Goal: Task Accomplishment & Management: Manage account settings

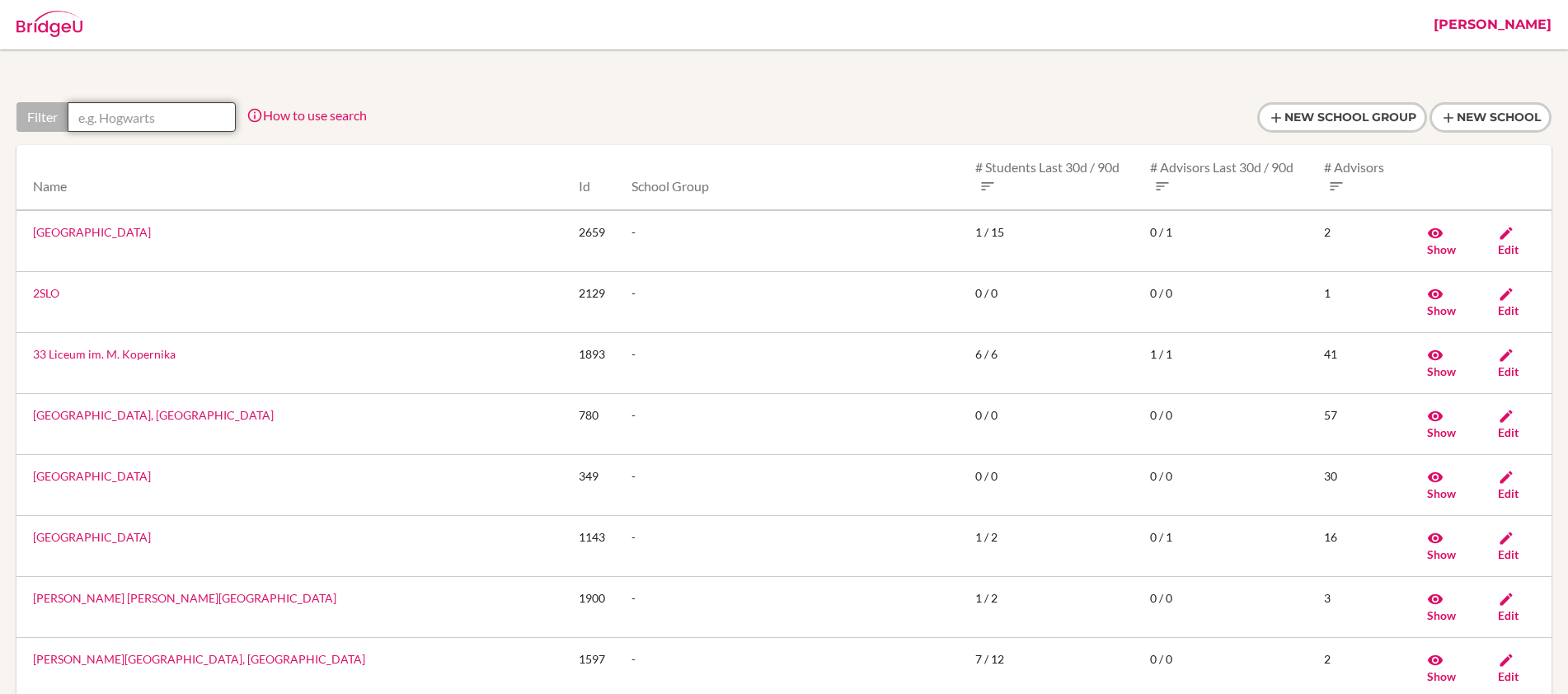
click at [160, 123] on input "text" at bounding box center [152, 117] width 168 height 30
paste input "Dakar Academy, Central"
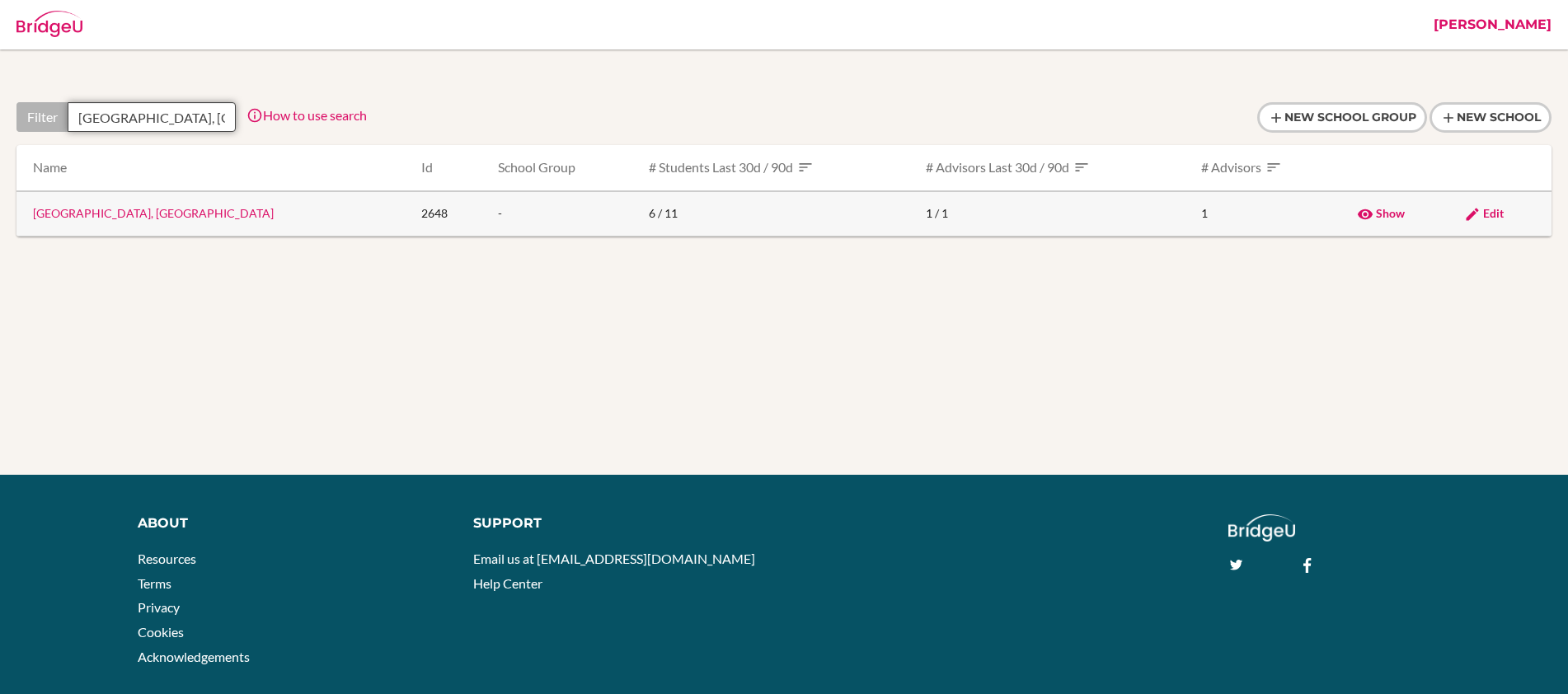
type input "[GEOGRAPHIC_DATA], [GEOGRAPHIC_DATA]"
click at [1488, 212] on span "Edit" at bounding box center [1493, 212] width 21 height 14
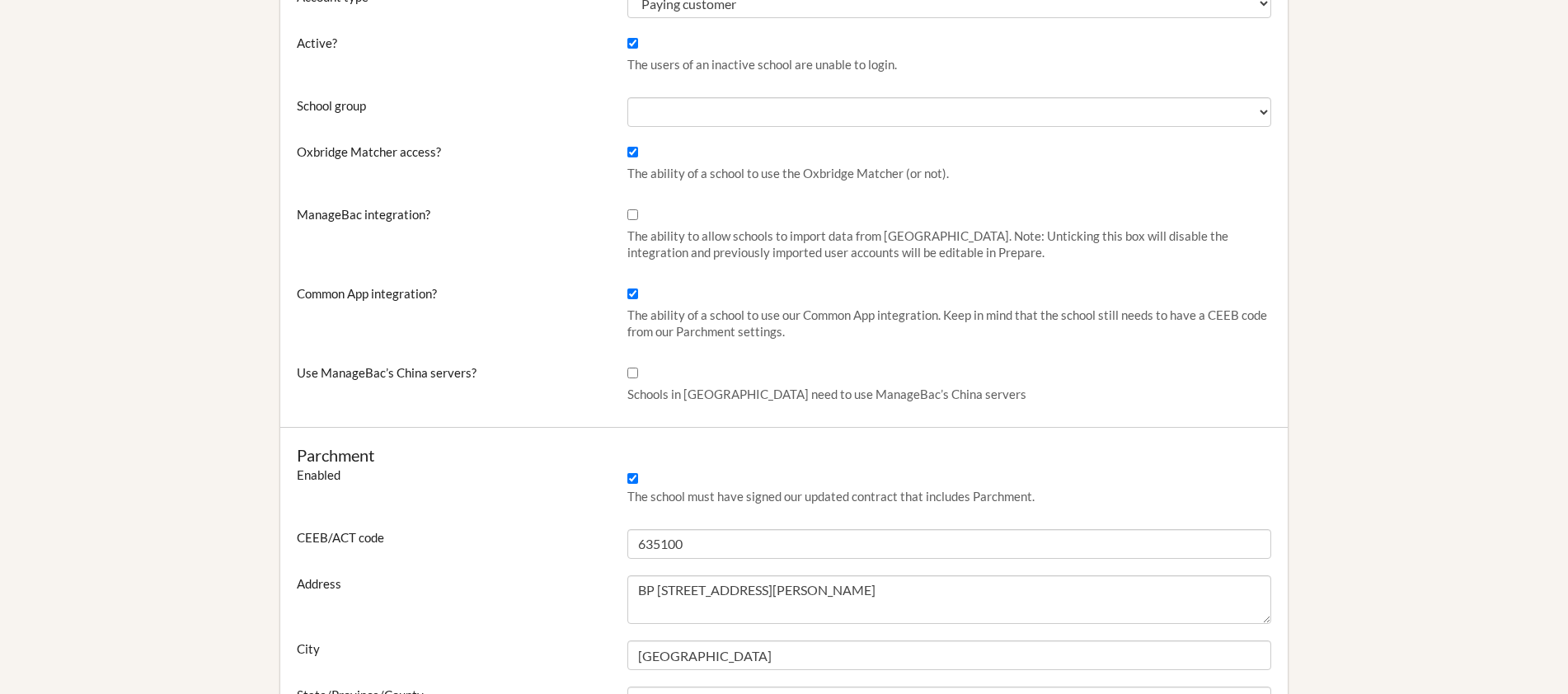
scroll to position [630, 0]
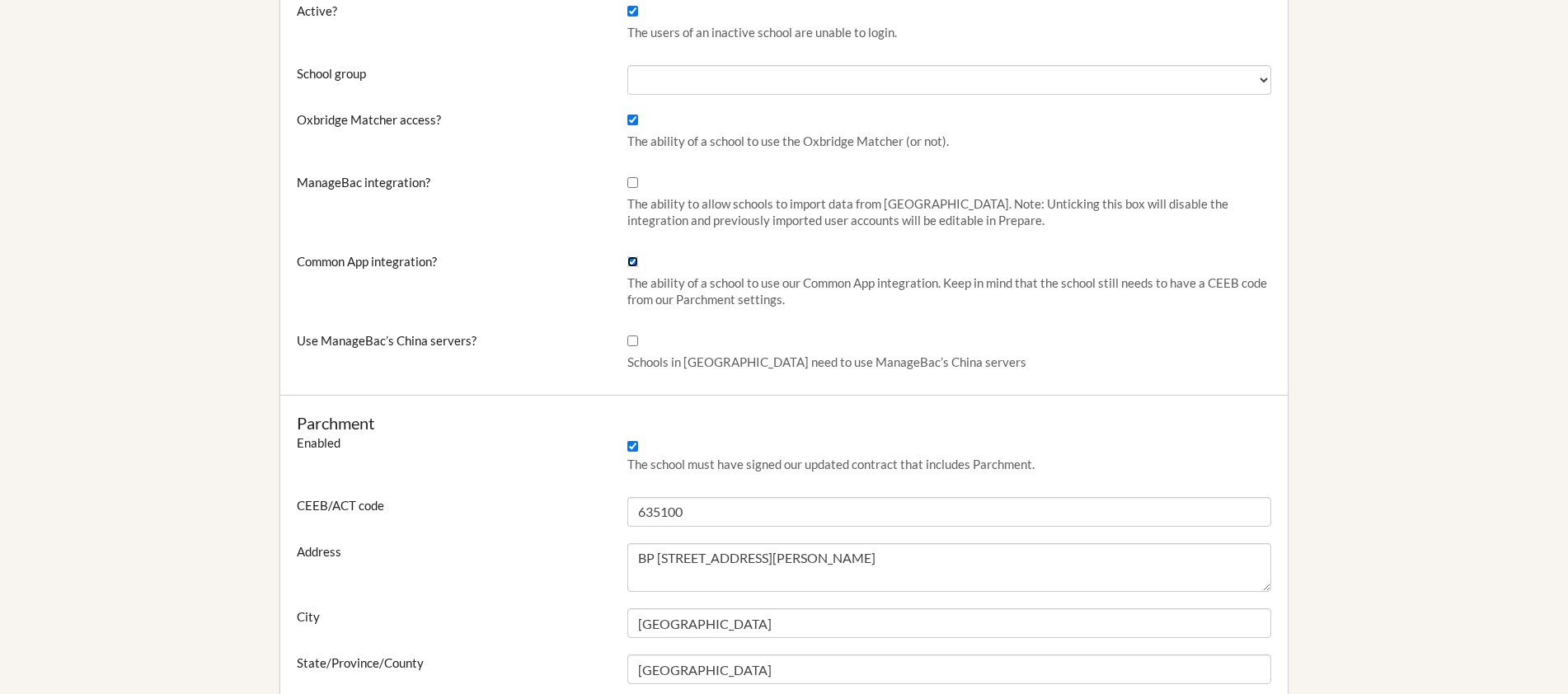
click at [632, 262] on input "Common App integration?" at bounding box center [633, 261] width 11 height 11
checkbox input "false"
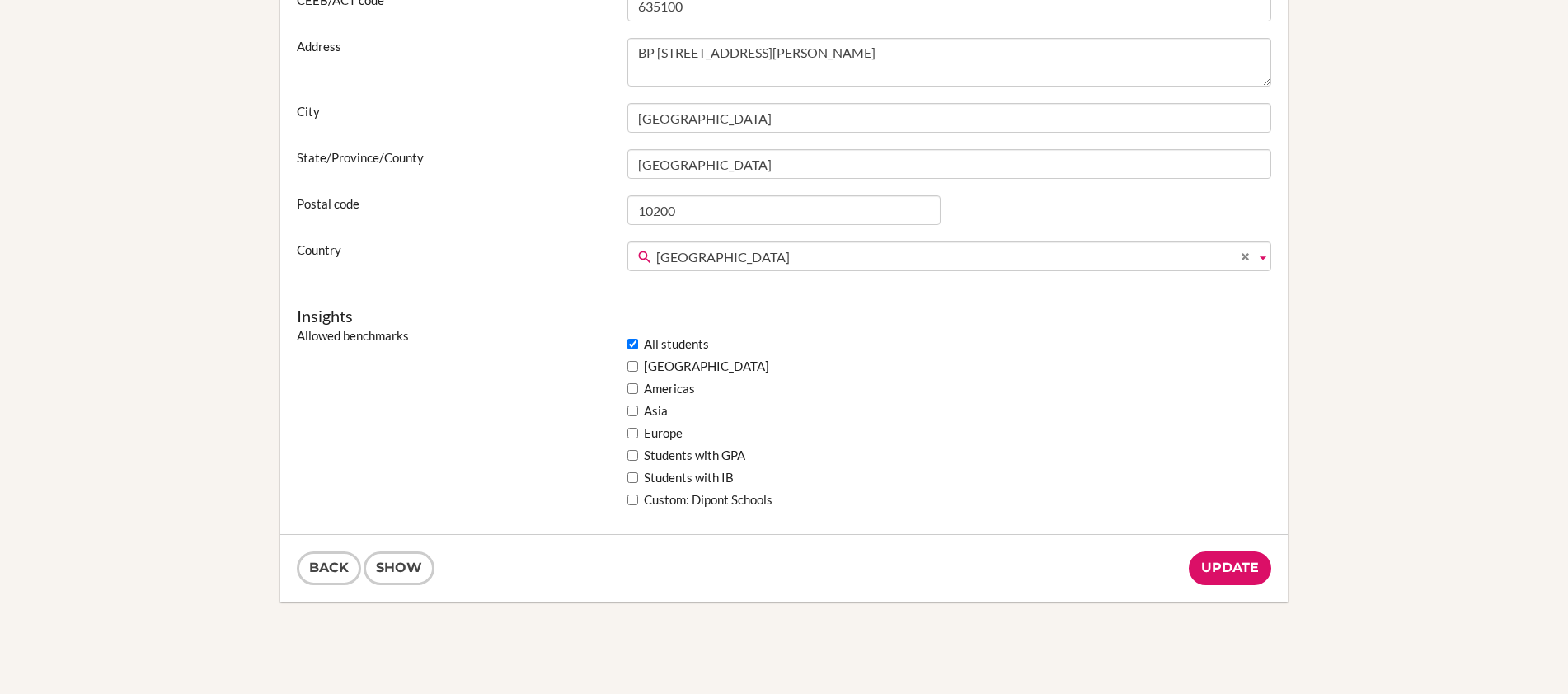
scroll to position [1137, 0]
click at [1234, 558] on input "Update" at bounding box center [1230, 565] width 82 height 33
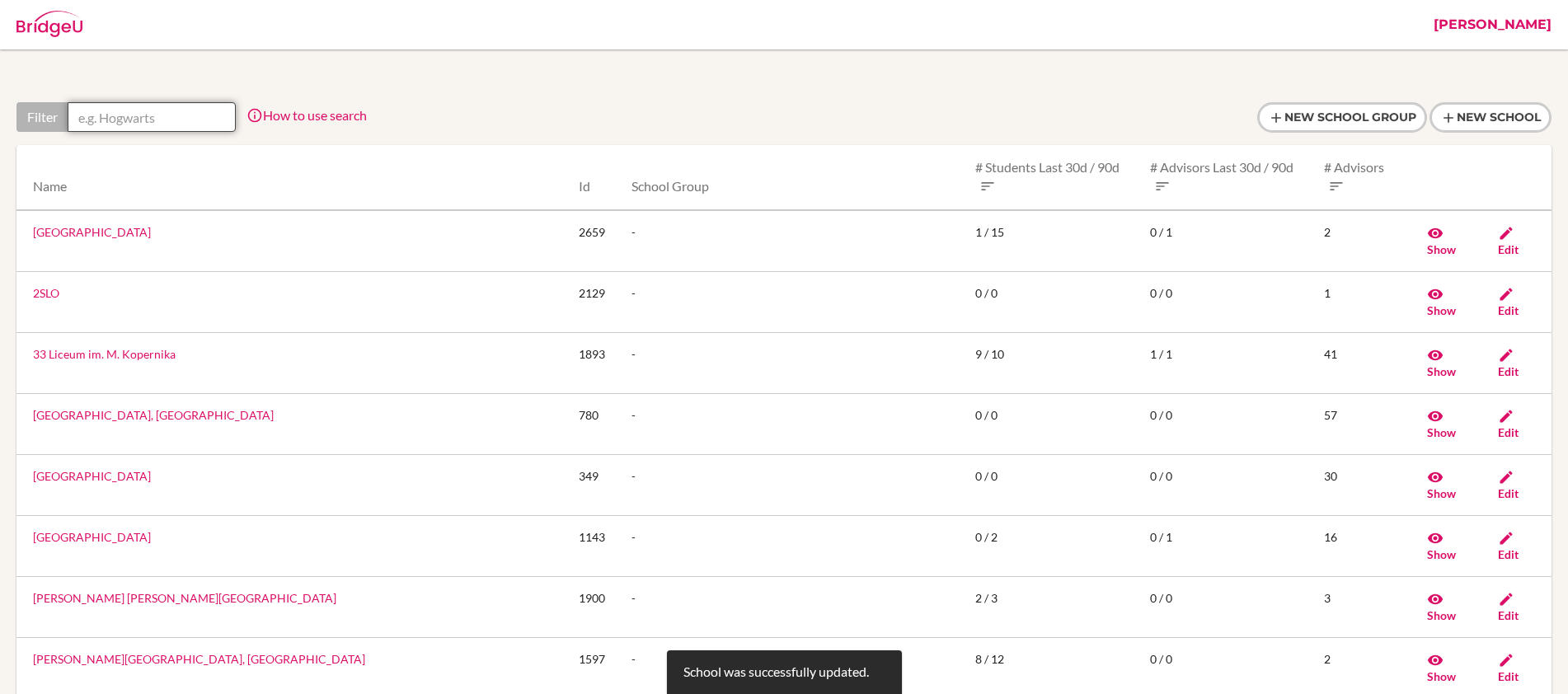
click at [204, 114] on input "text" at bounding box center [152, 117] width 168 height 30
paste input "Dakar Academy, Central"
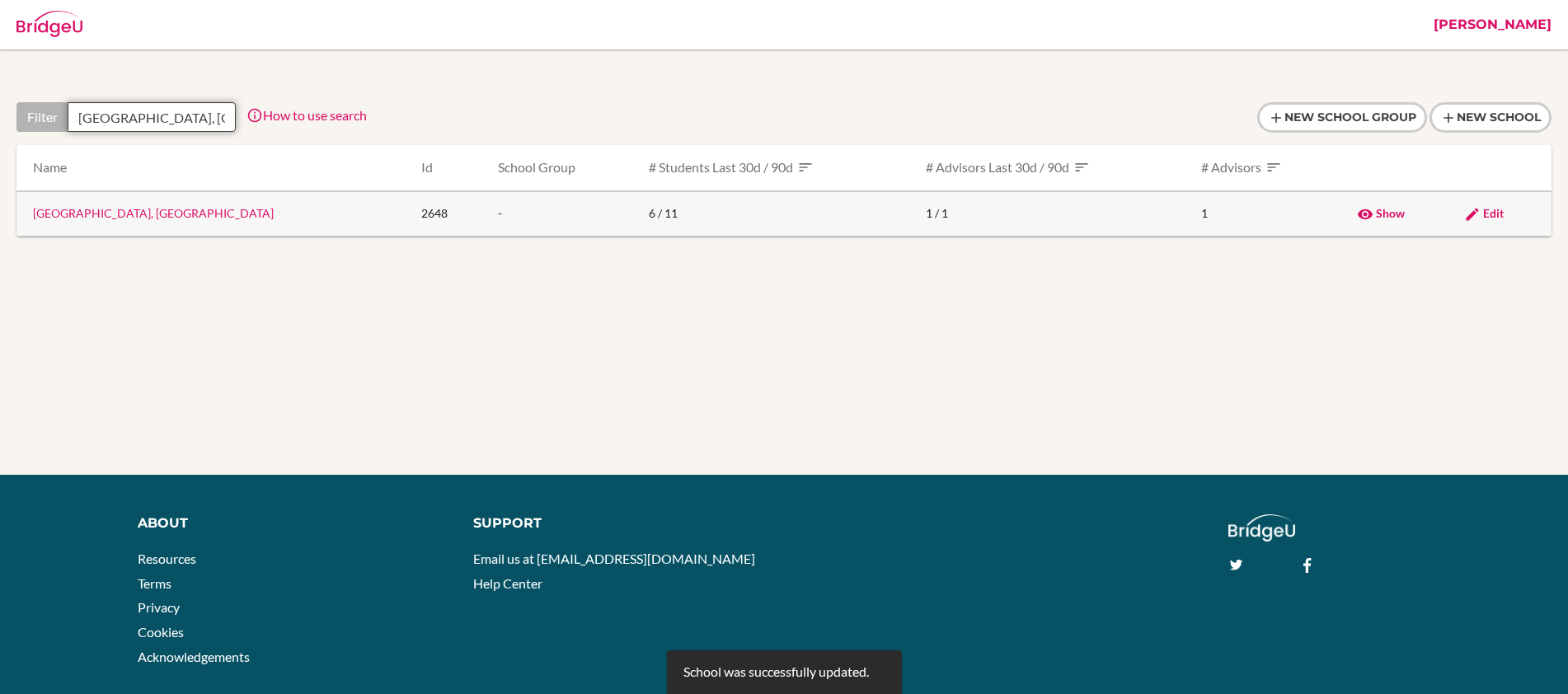
type input "[GEOGRAPHIC_DATA], [GEOGRAPHIC_DATA]"
click at [124, 212] on link "[GEOGRAPHIC_DATA], [GEOGRAPHIC_DATA]" at bounding box center [153, 212] width 241 height 14
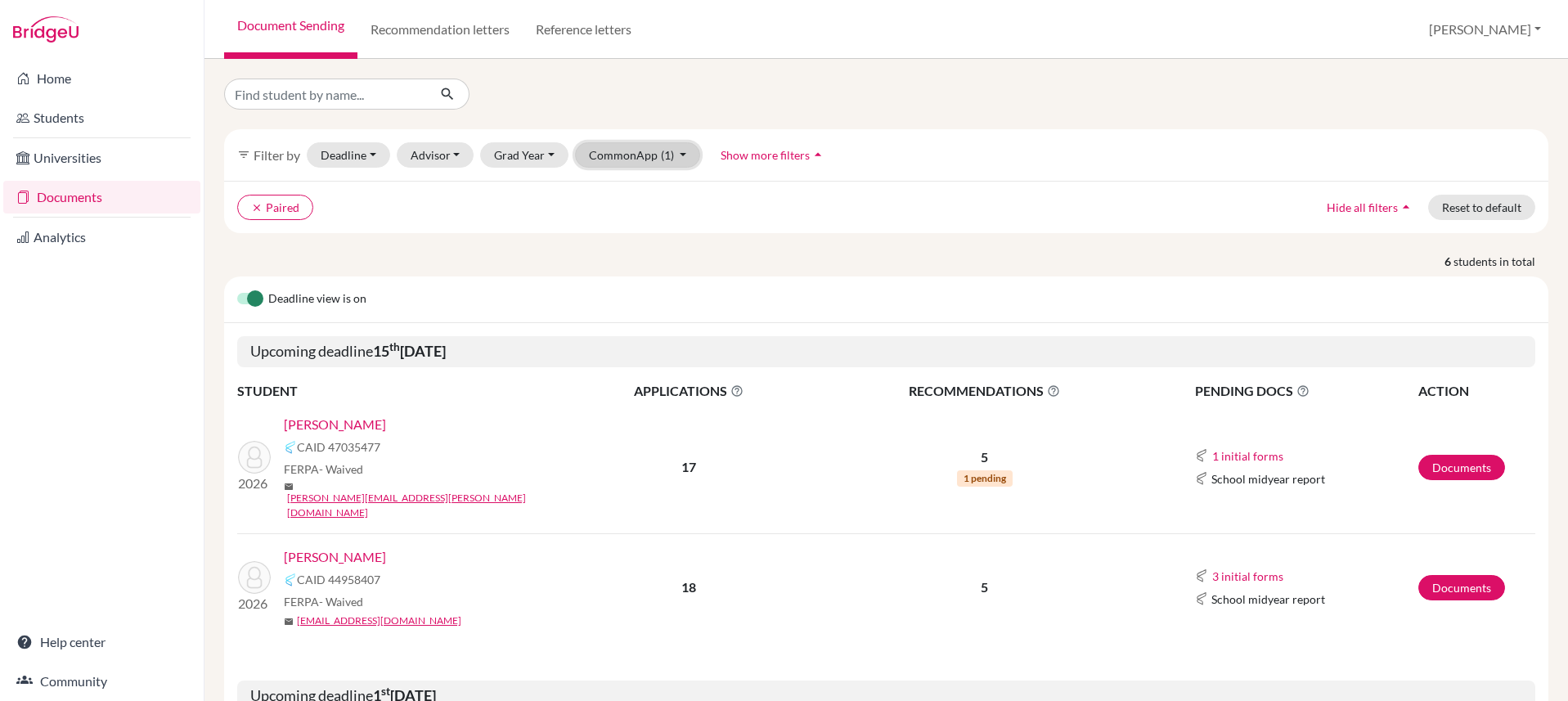
click at [636, 164] on button "CommonApp (1)" at bounding box center [638, 155] width 126 height 26
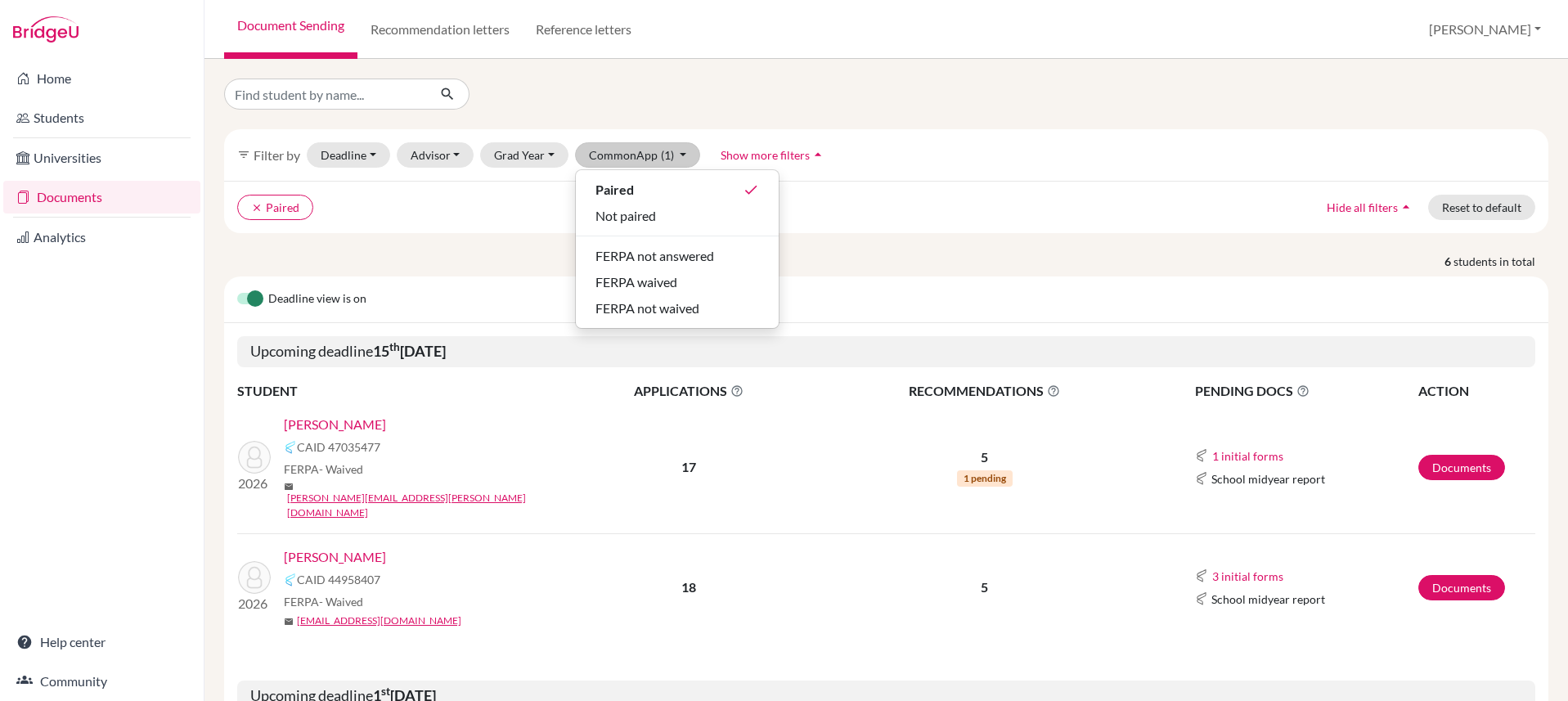
click at [357, 420] on link "Atzbach, Amelia" at bounding box center [335, 425] width 102 height 20
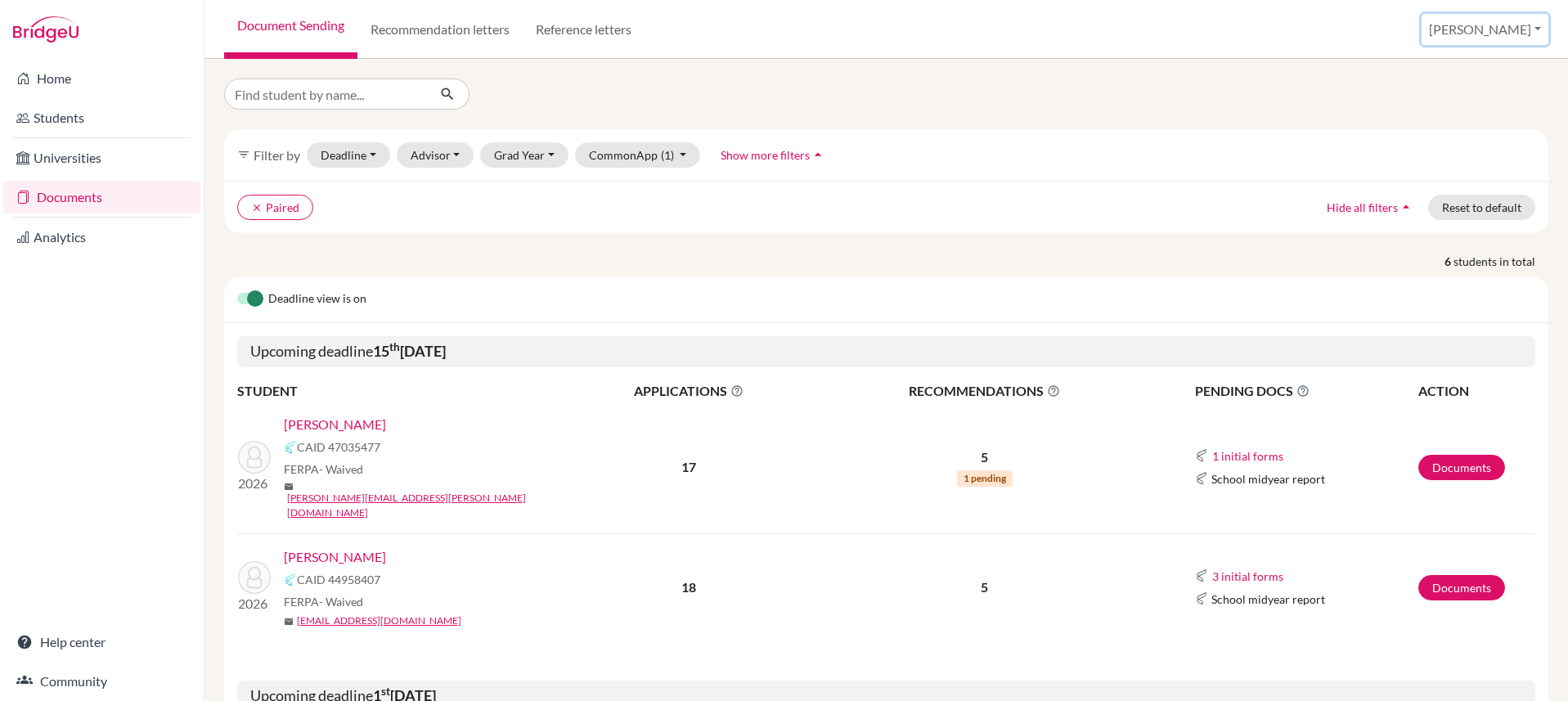
click at [1492, 26] on button "[PERSON_NAME]" at bounding box center [1485, 29] width 127 height 31
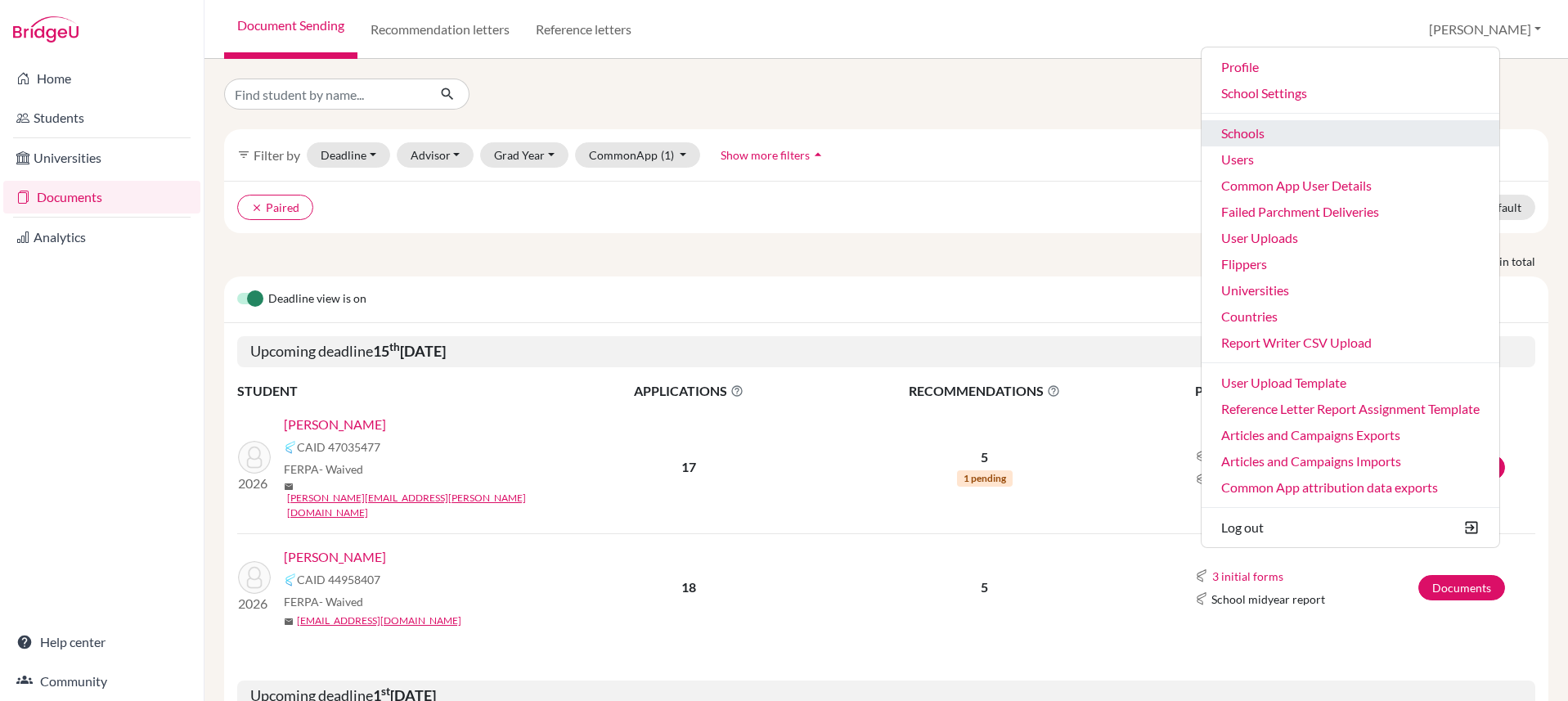
click at [1372, 133] on link "Schools" at bounding box center [1351, 133] width 298 height 26
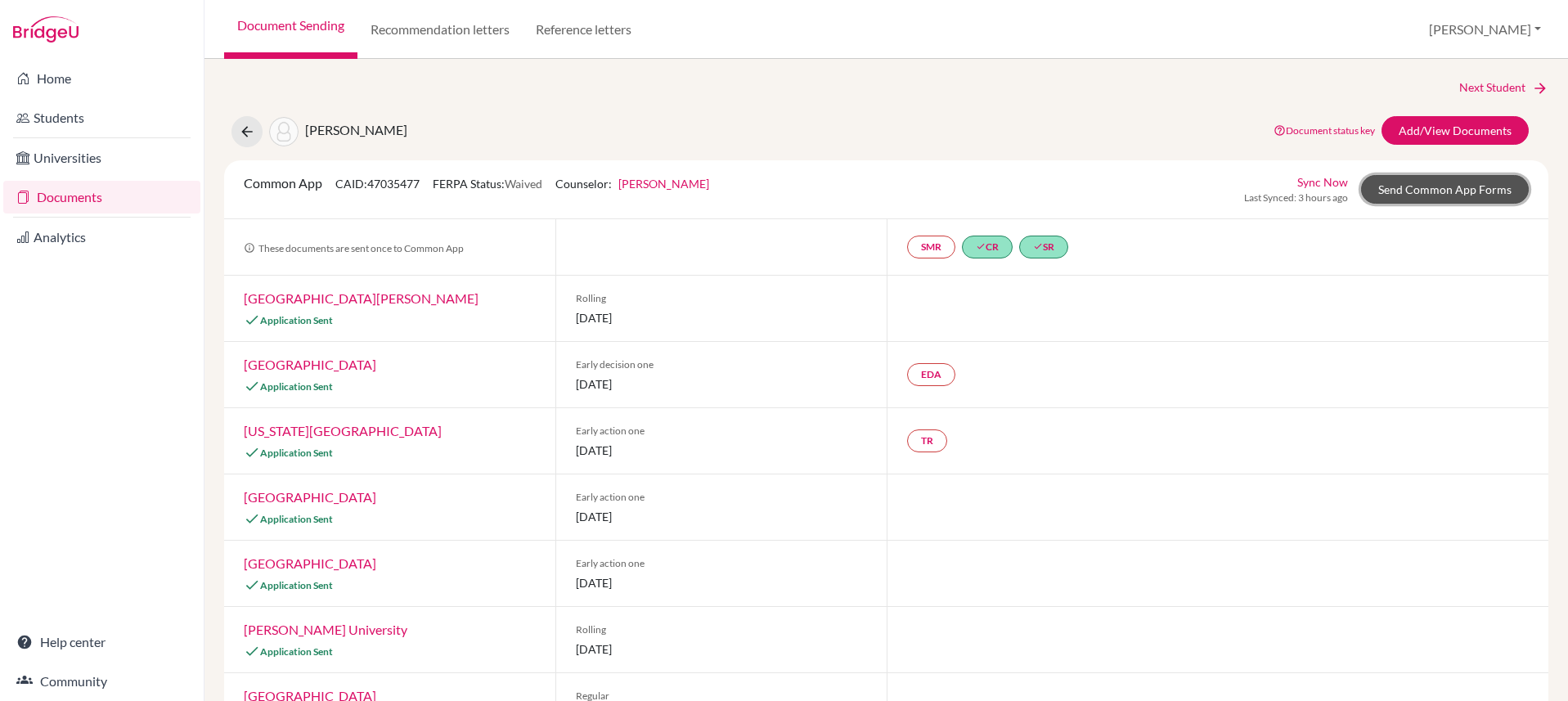
click at [1434, 192] on link "Send Common App Forms" at bounding box center [1445, 190] width 168 height 29
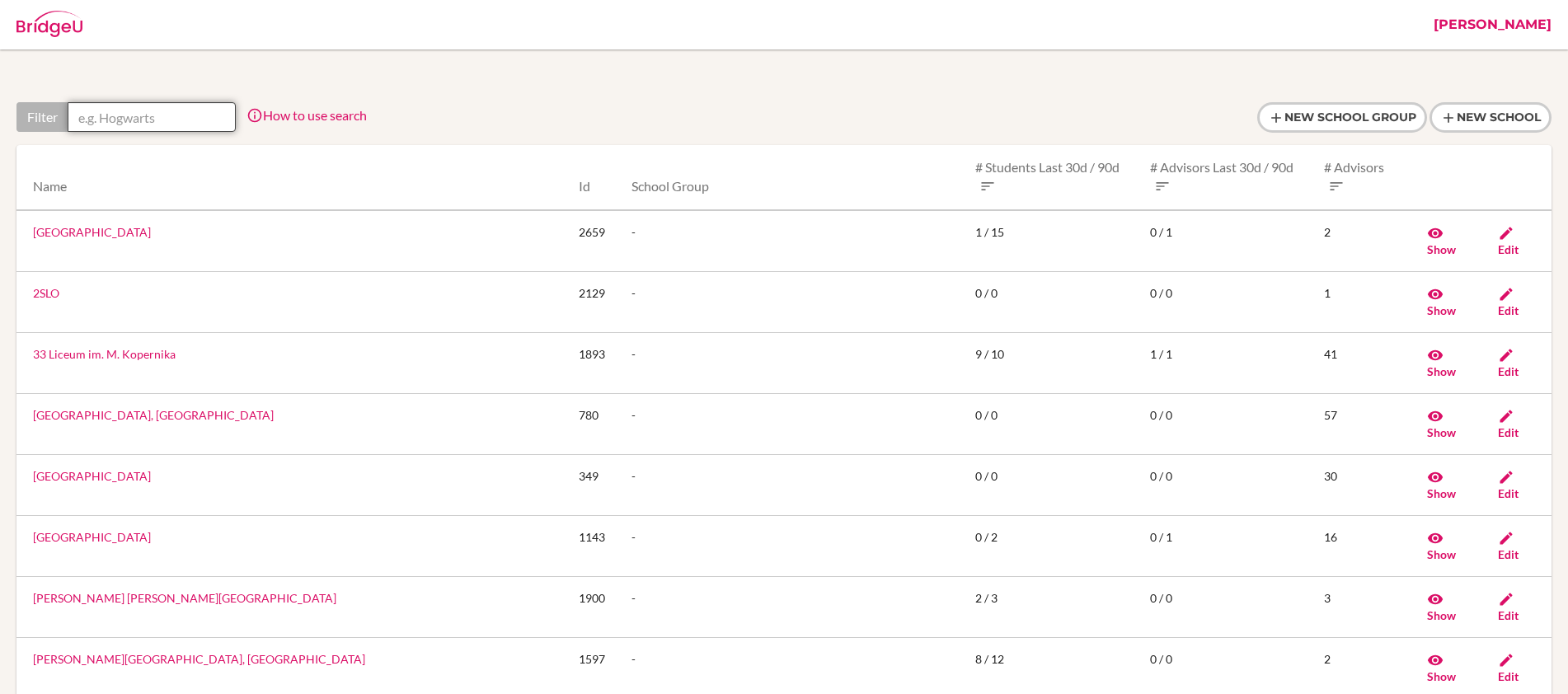
click at [219, 116] on input "text" at bounding box center [152, 117] width 168 height 30
paste input "[GEOGRAPHIC_DATA], [GEOGRAPHIC_DATA]"
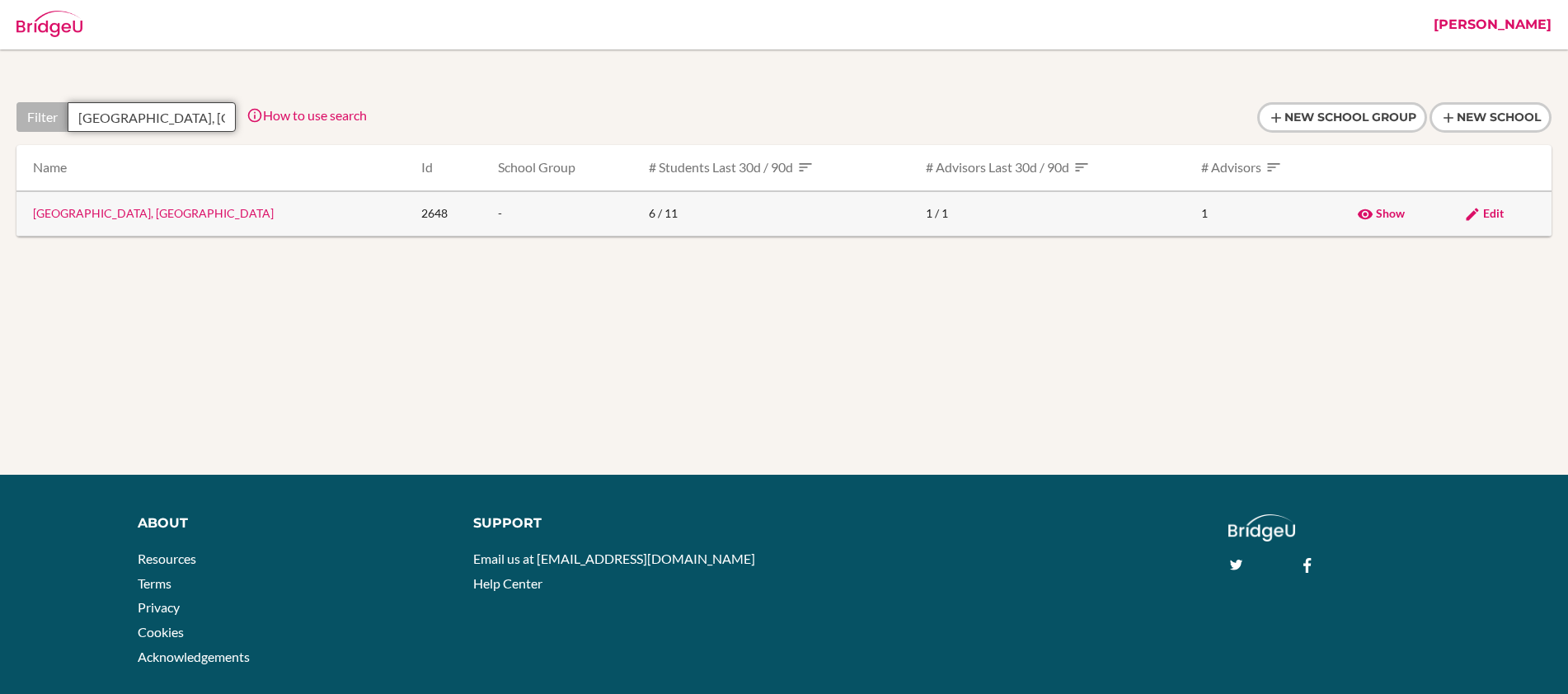
type input "[GEOGRAPHIC_DATA], [GEOGRAPHIC_DATA]"
click at [1486, 214] on span "Edit" at bounding box center [1493, 212] width 21 height 14
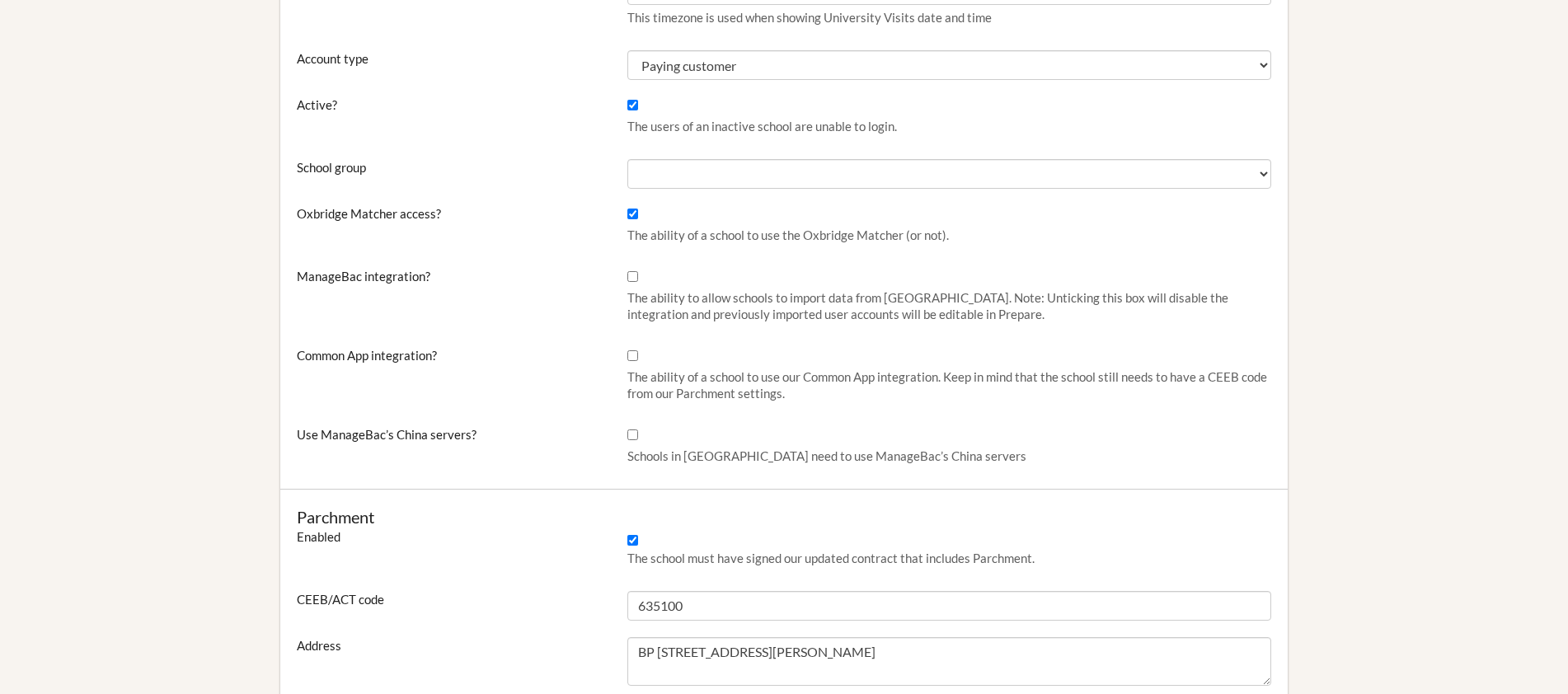
scroll to position [812, 0]
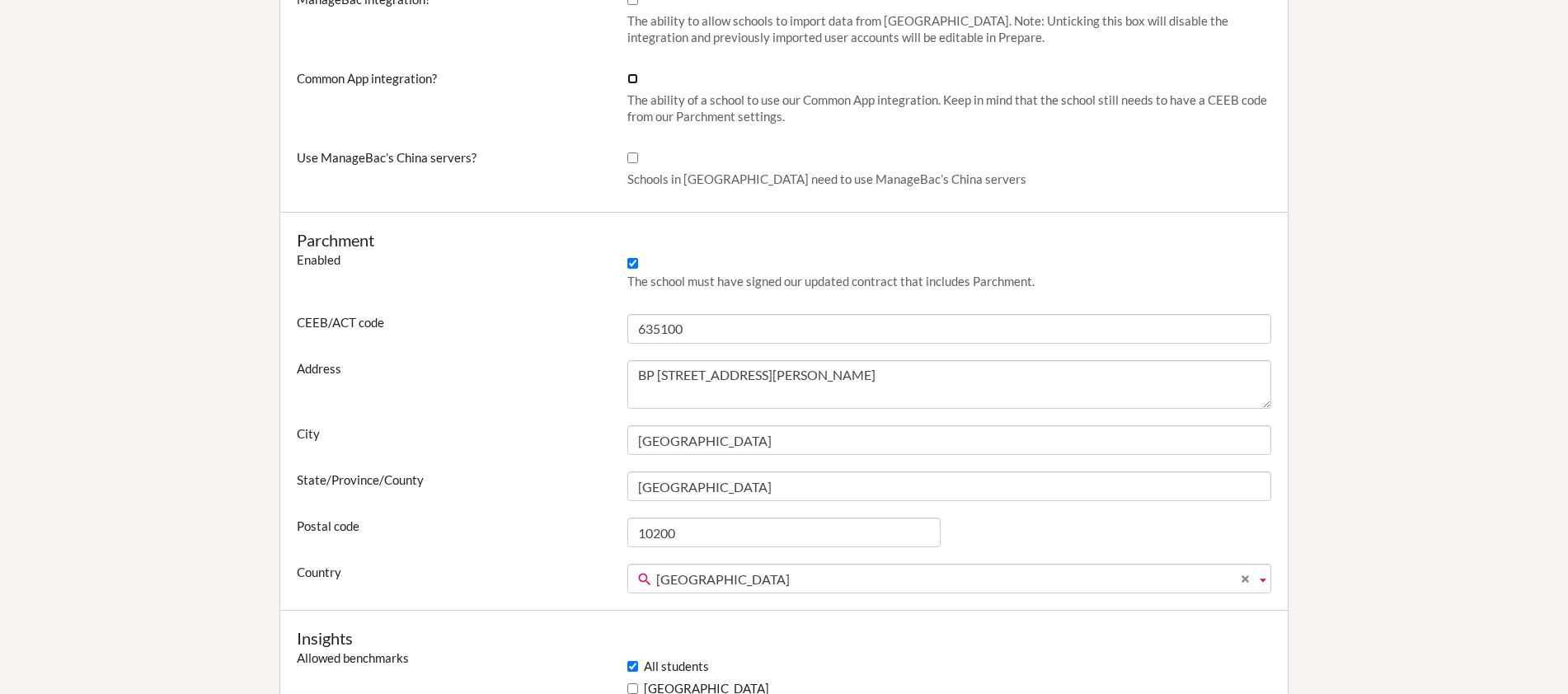
click at [630, 79] on input "Common App integration?" at bounding box center [633, 79] width 11 height 11
checkbox input "true"
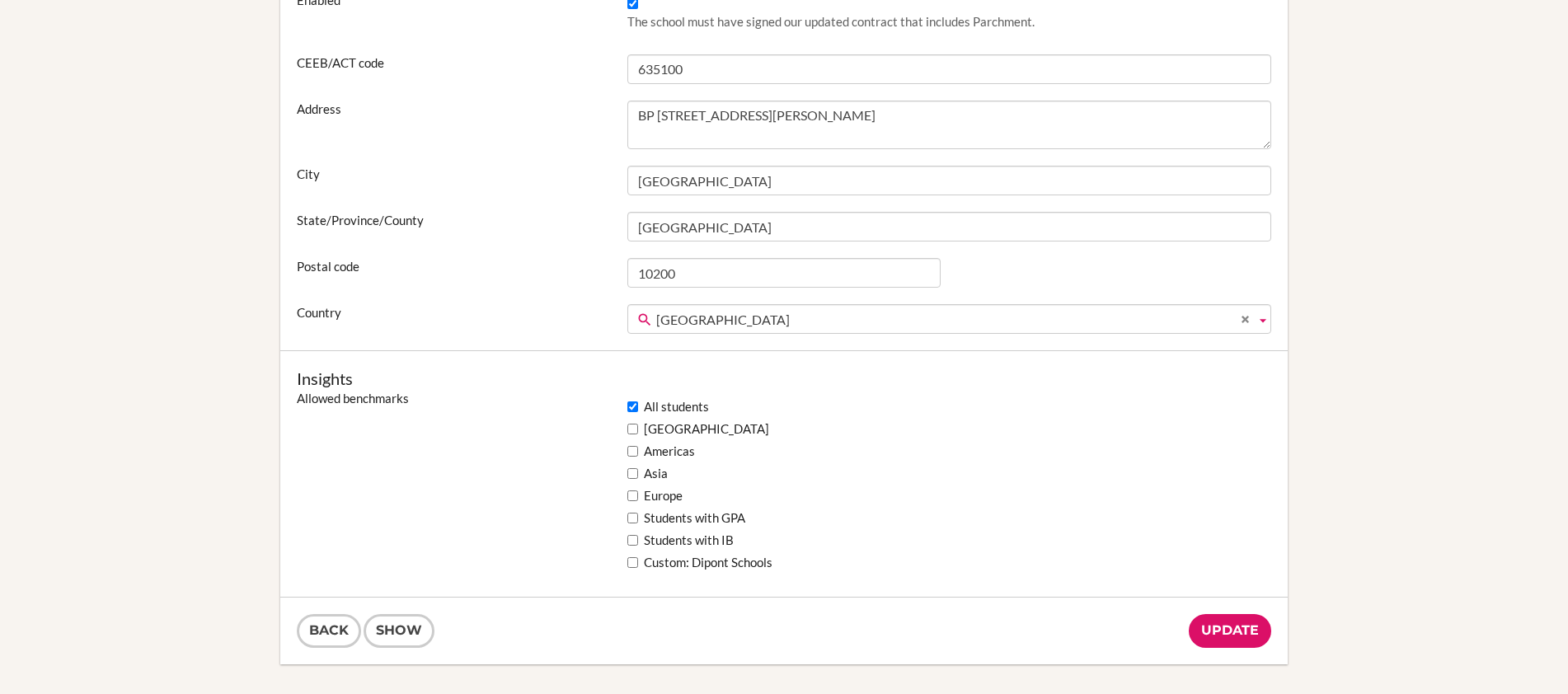
scroll to position [1105, 0]
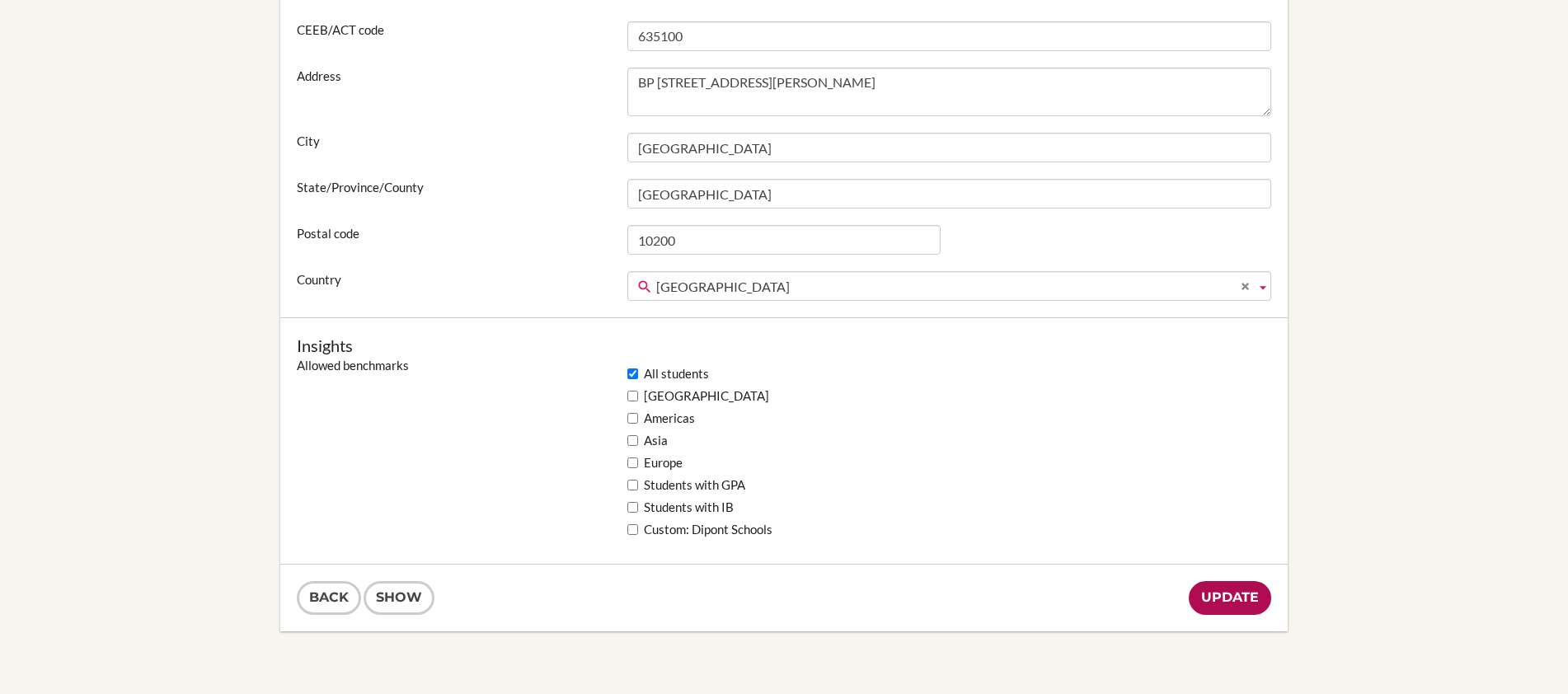
click at [1241, 600] on input "Update" at bounding box center [1230, 597] width 82 height 33
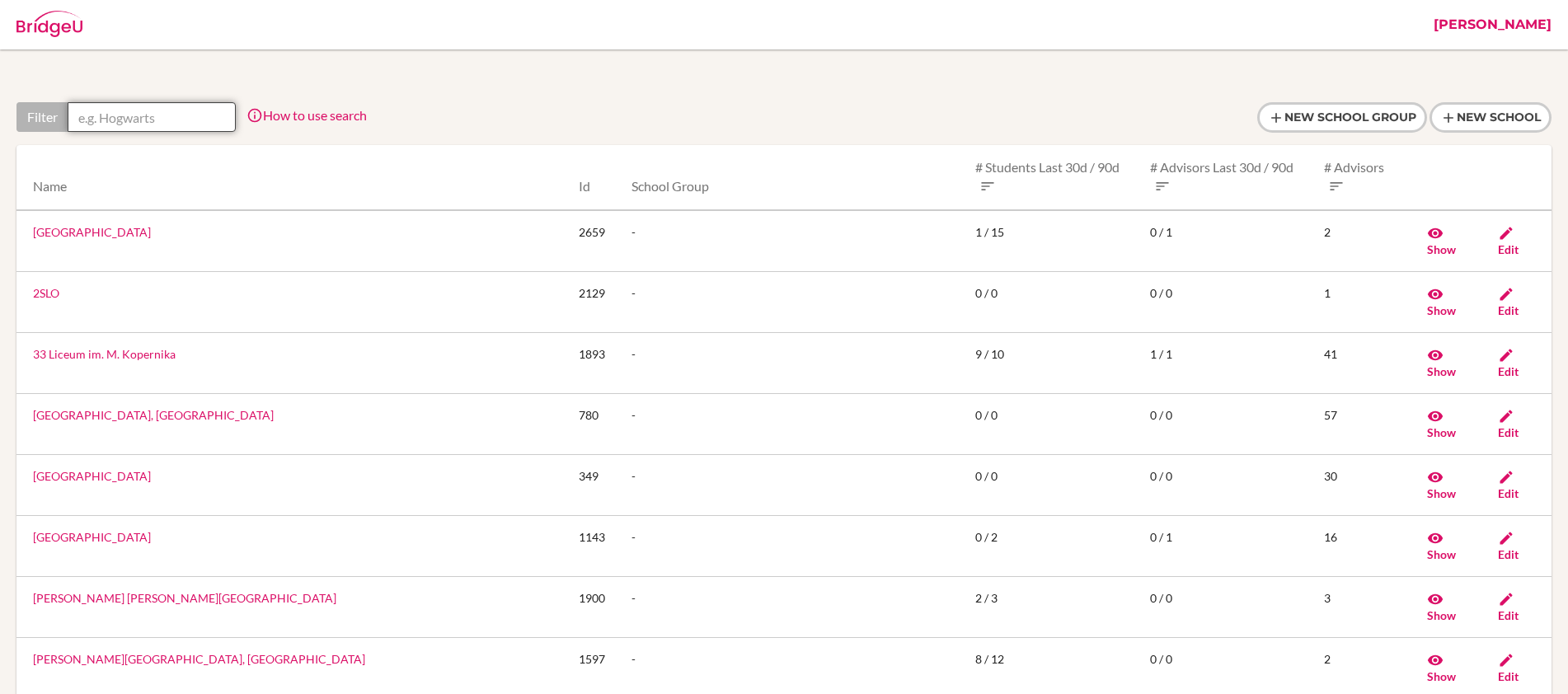
click at [140, 119] on input "text" at bounding box center [152, 117] width 168 height 30
paste input "[GEOGRAPHIC_DATA], [GEOGRAPHIC_DATA]"
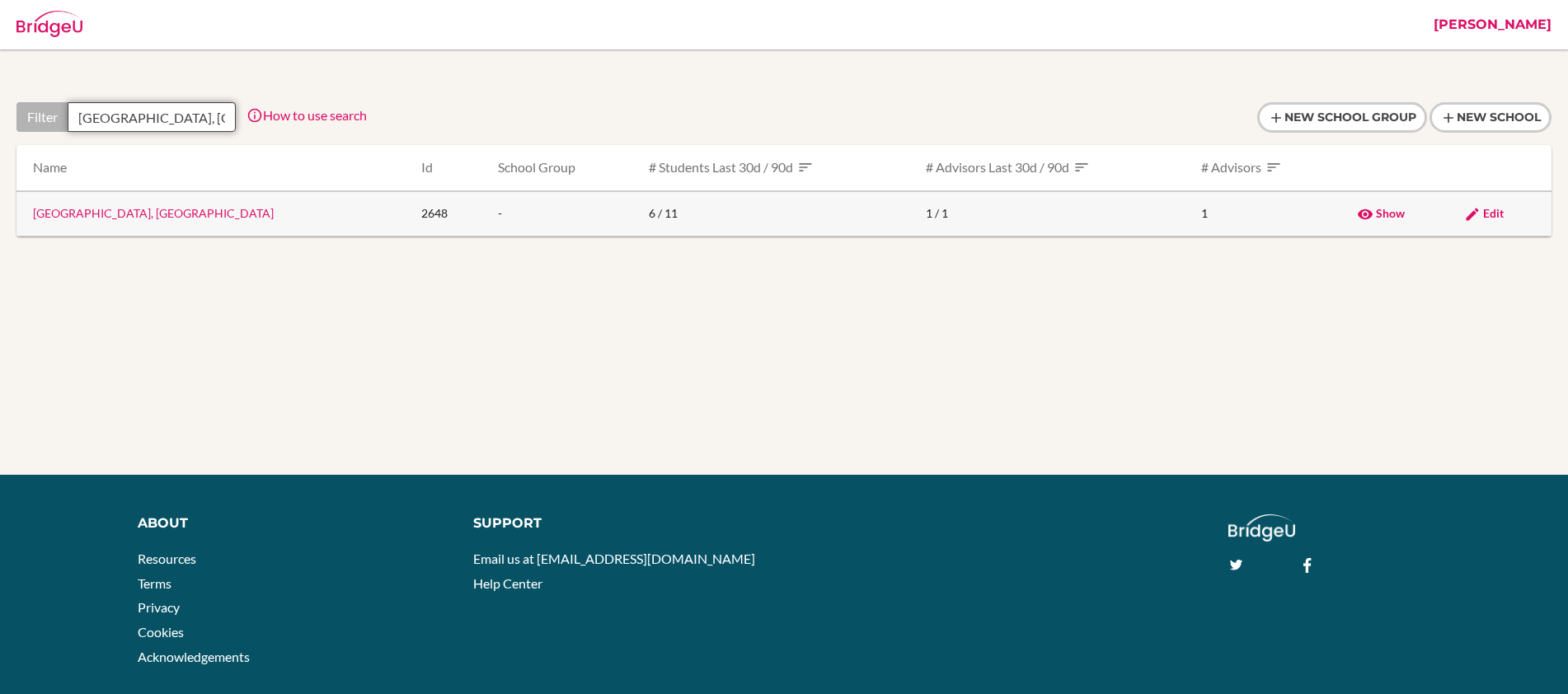
type input "Dakar Academy, Central"
click at [132, 214] on link "Dakar Academy, Central" at bounding box center [153, 212] width 241 height 14
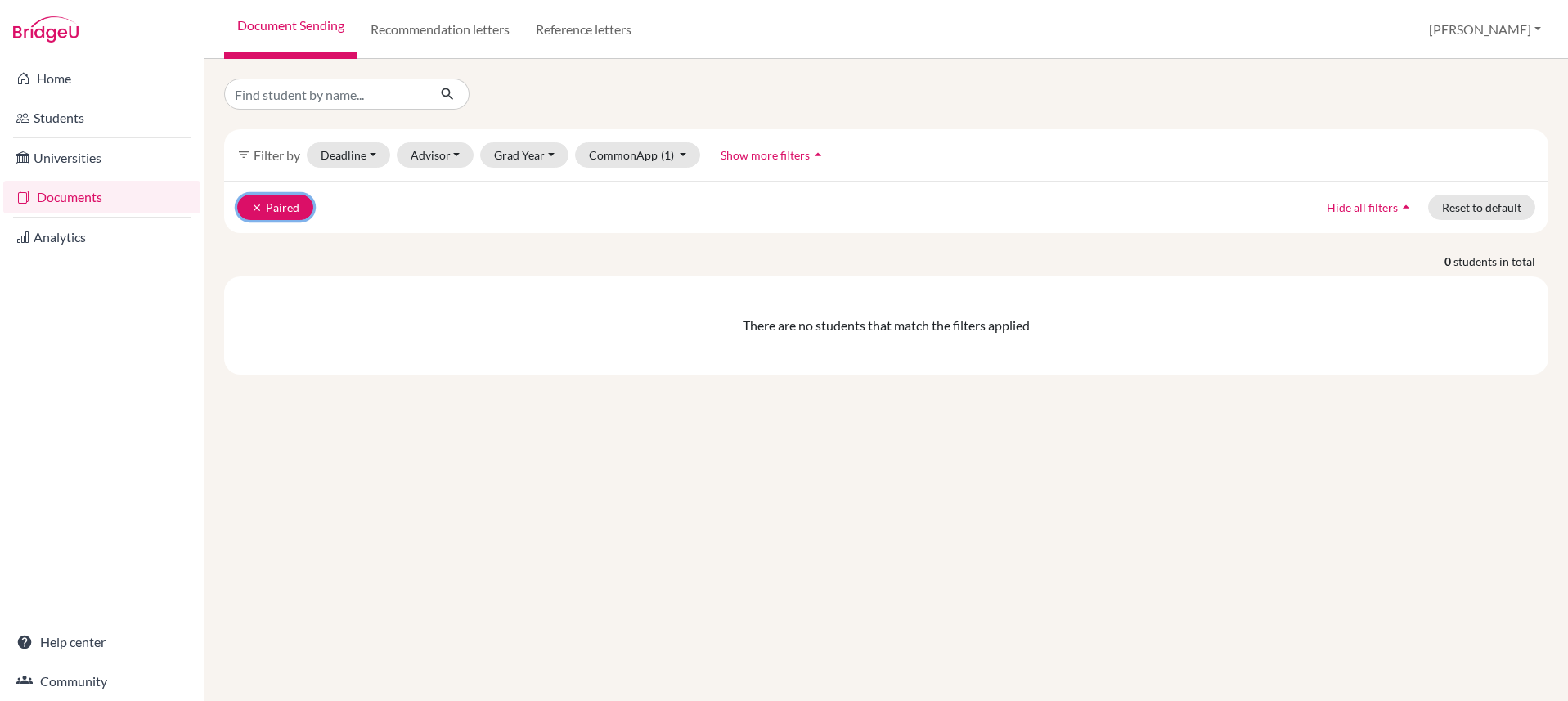
click at [254, 208] on icon "clear" at bounding box center [256, 208] width 11 height 11
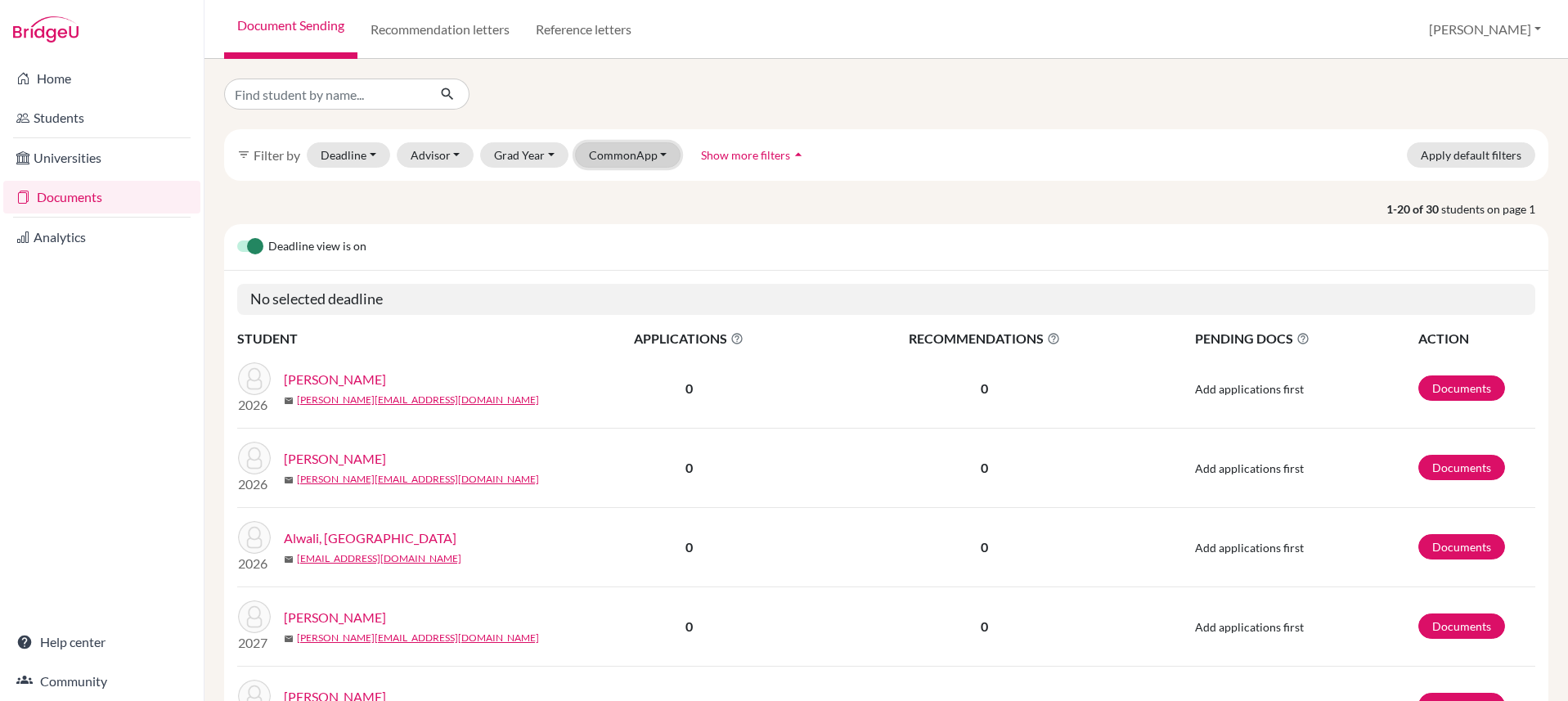
click at [632, 154] on button "CommonApp" at bounding box center [628, 155] width 106 height 26
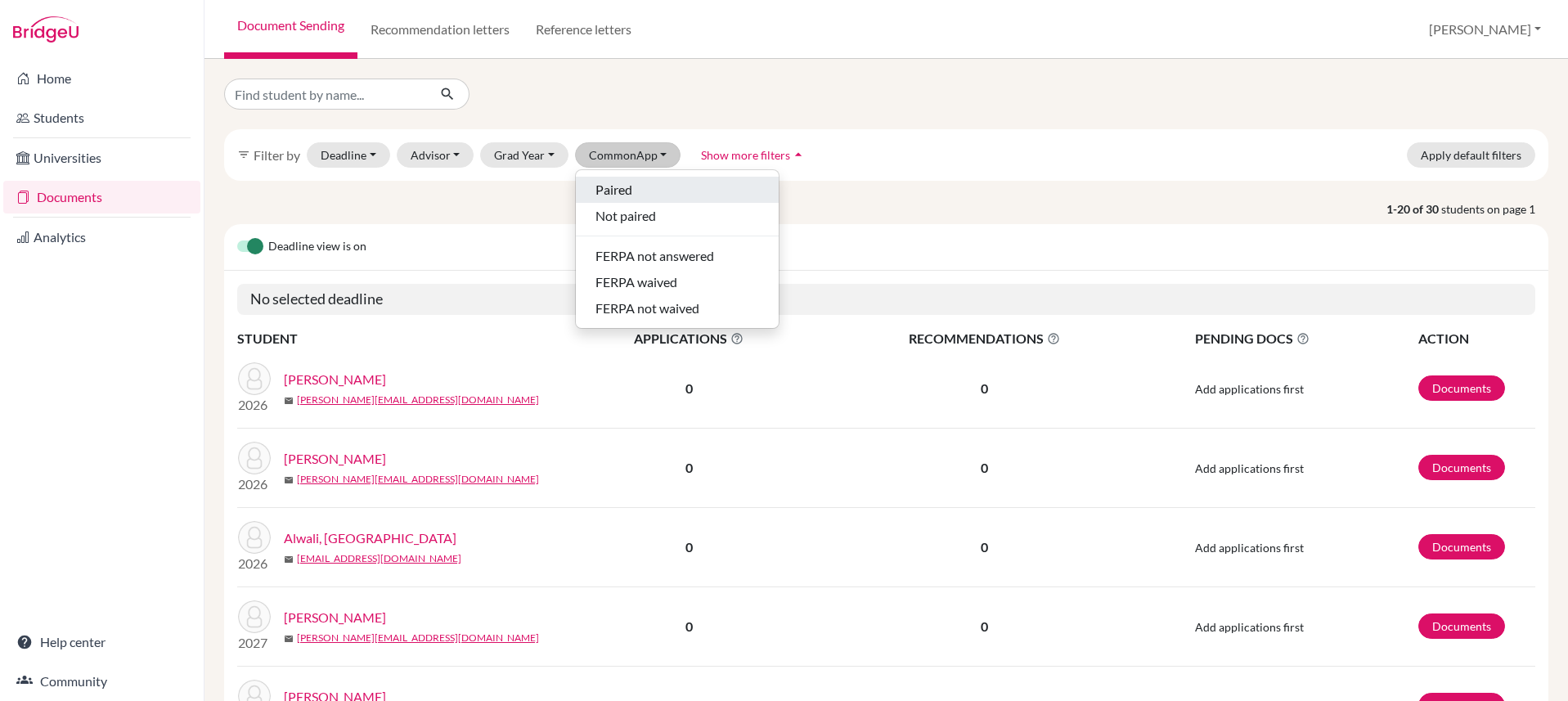
click at [644, 182] on div "Paired" at bounding box center [677, 190] width 163 height 20
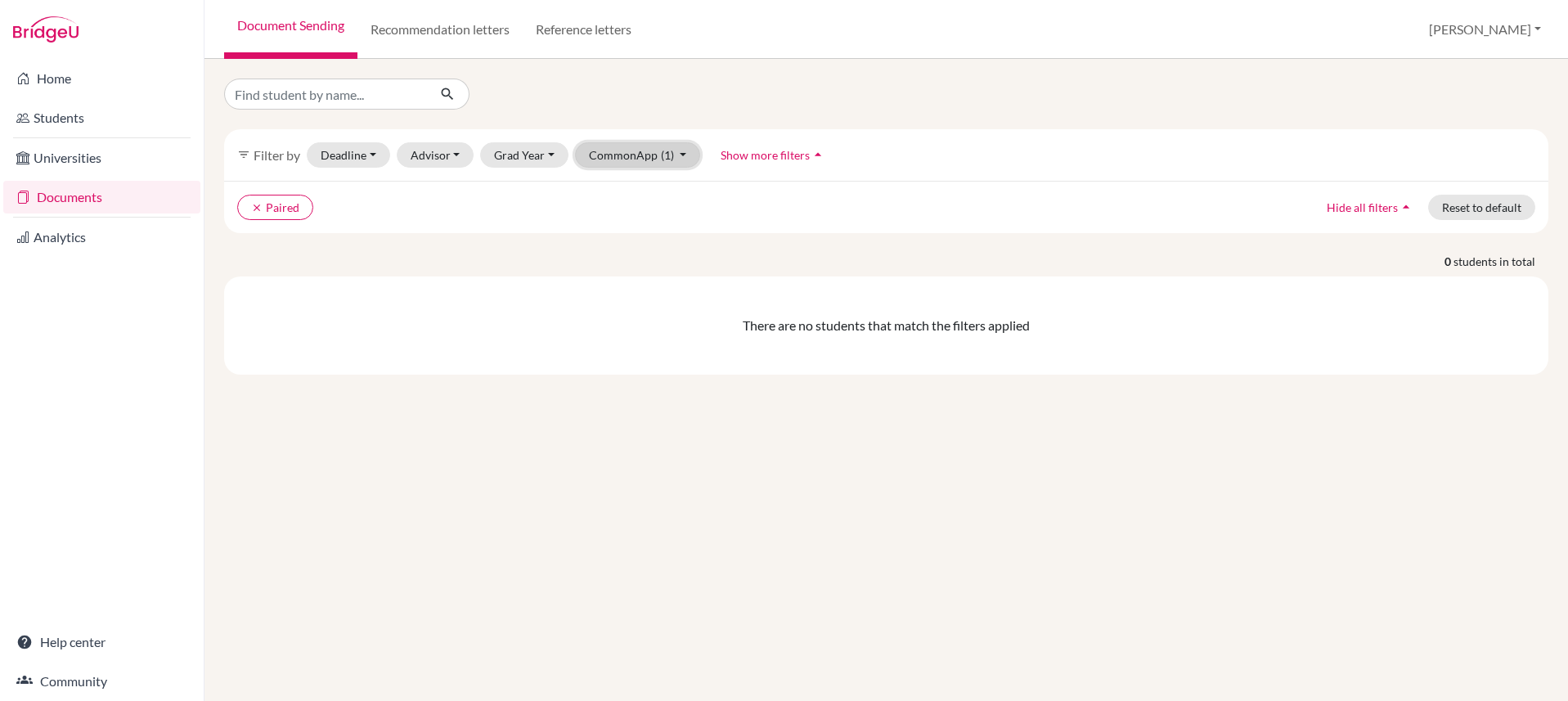
click at [651, 162] on button "CommonApp (1)" at bounding box center [638, 155] width 126 height 26
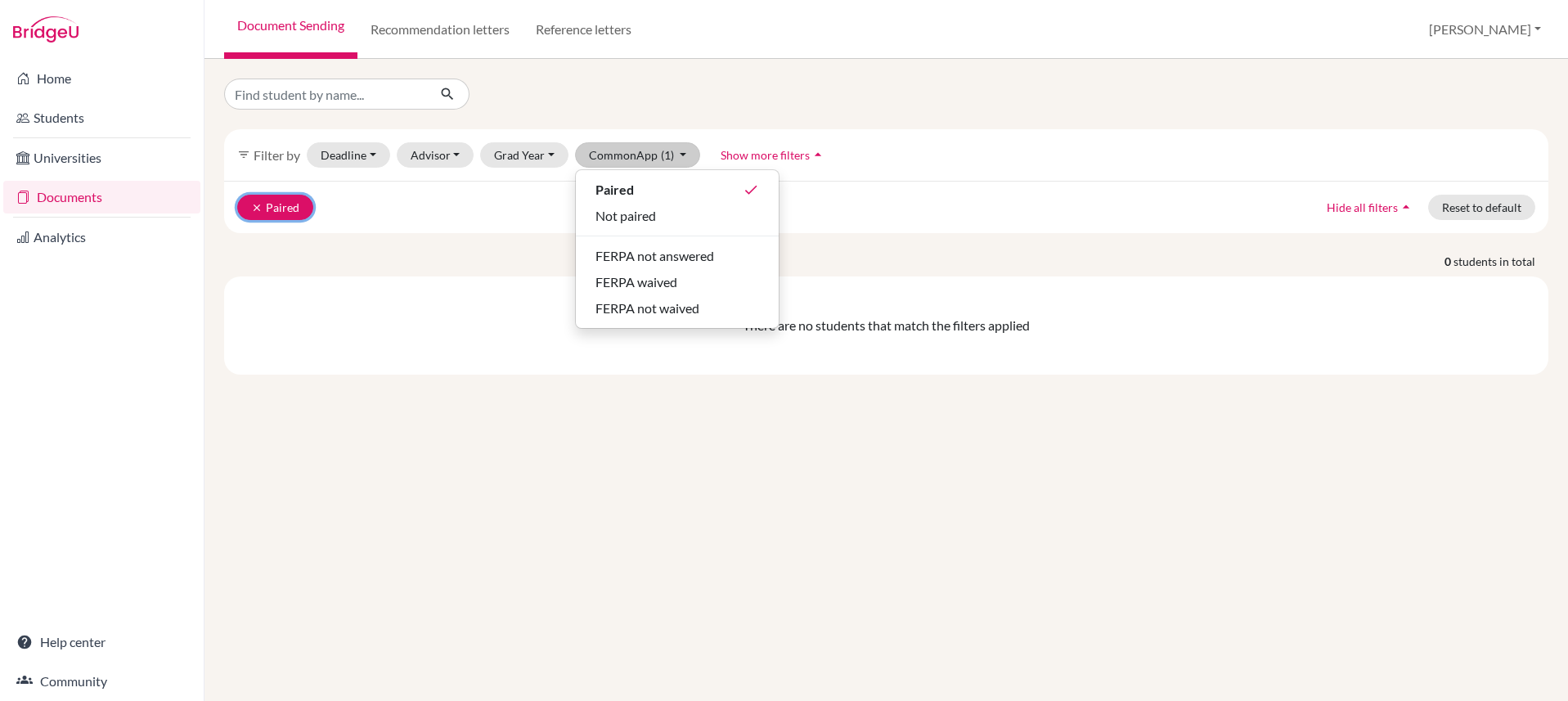
click at [261, 209] on icon "clear" at bounding box center [256, 208] width 11 height 11
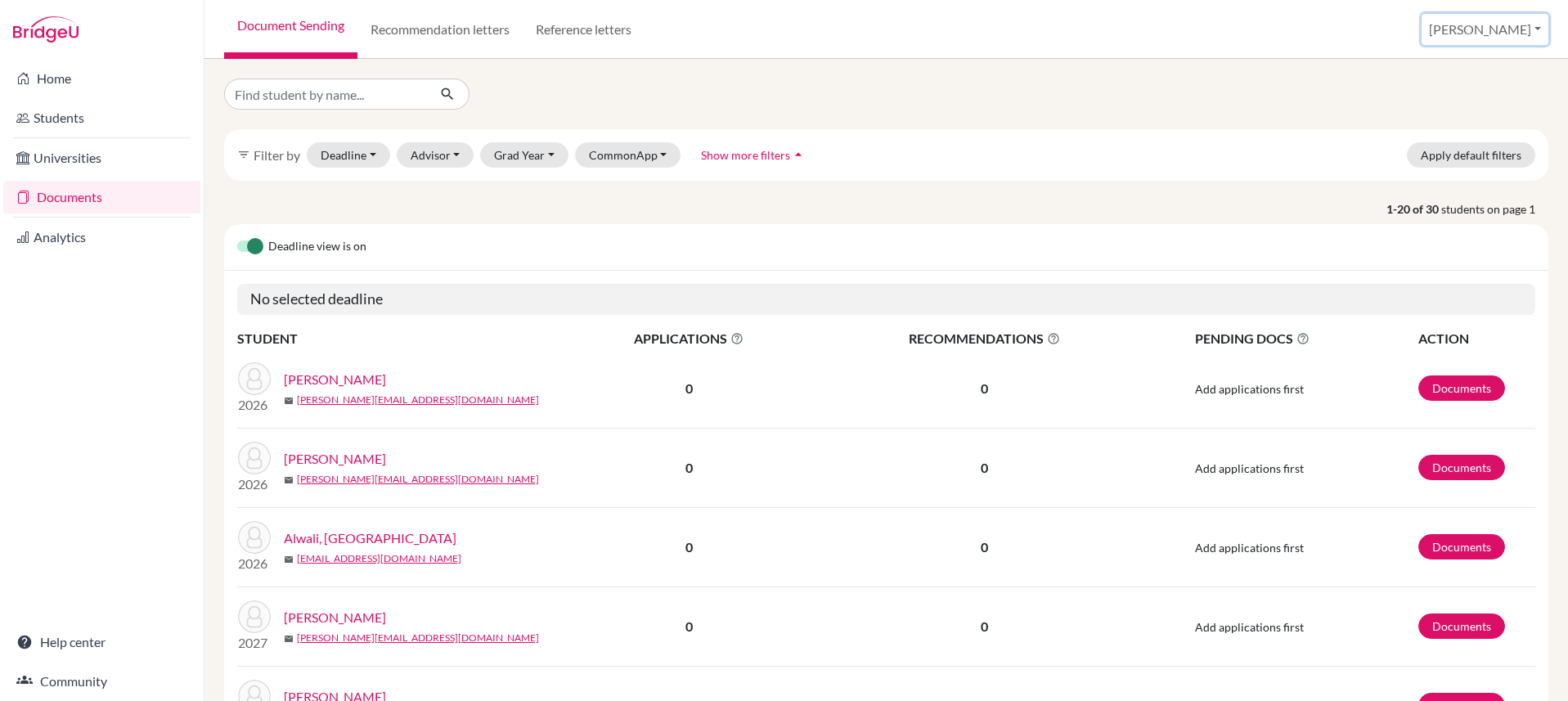
click at [1517, 37] on button "[PERSON_NAME]" at bounding box center [1485, 29] width 127 height 31
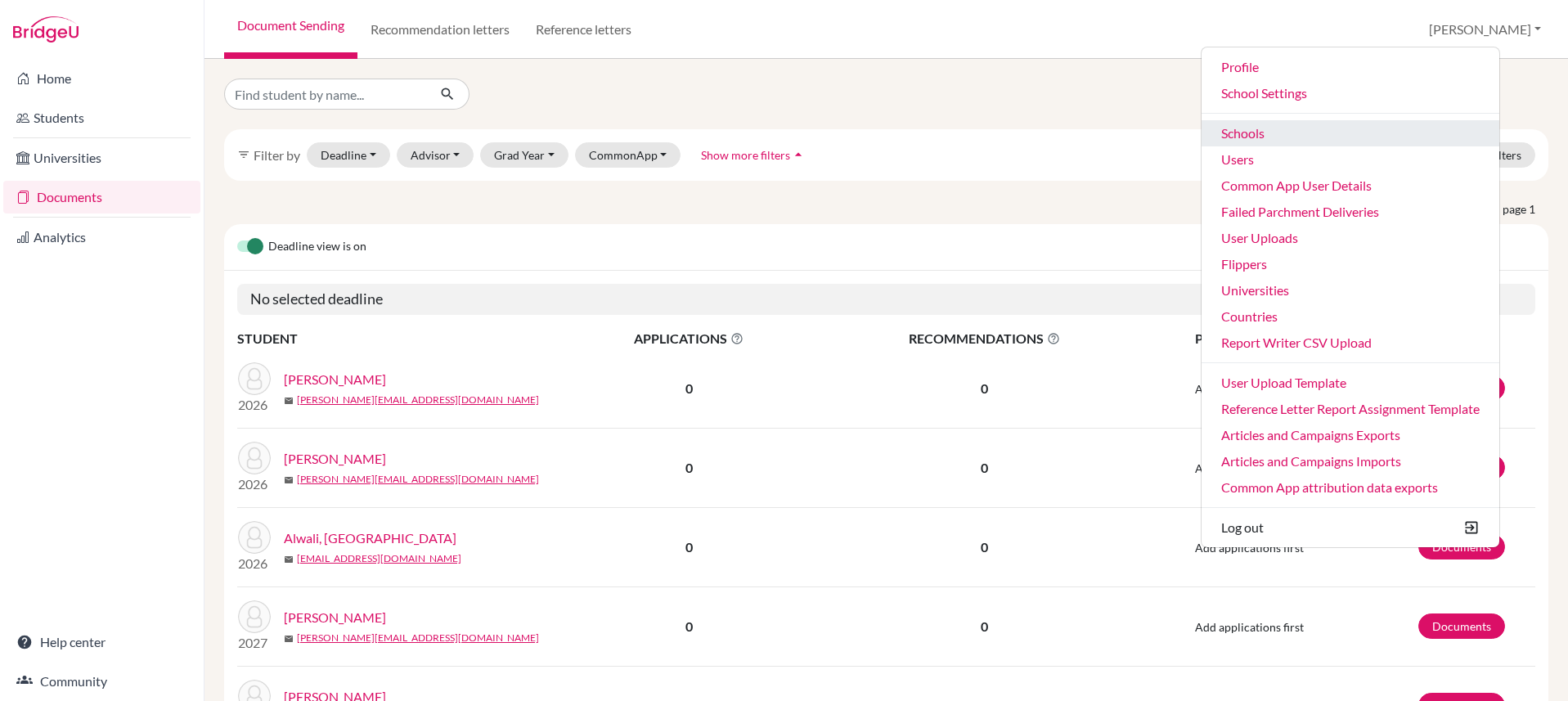
click at [1315, 134] on link "Schools" at bounding box center [1351, 133] width 298 height 26
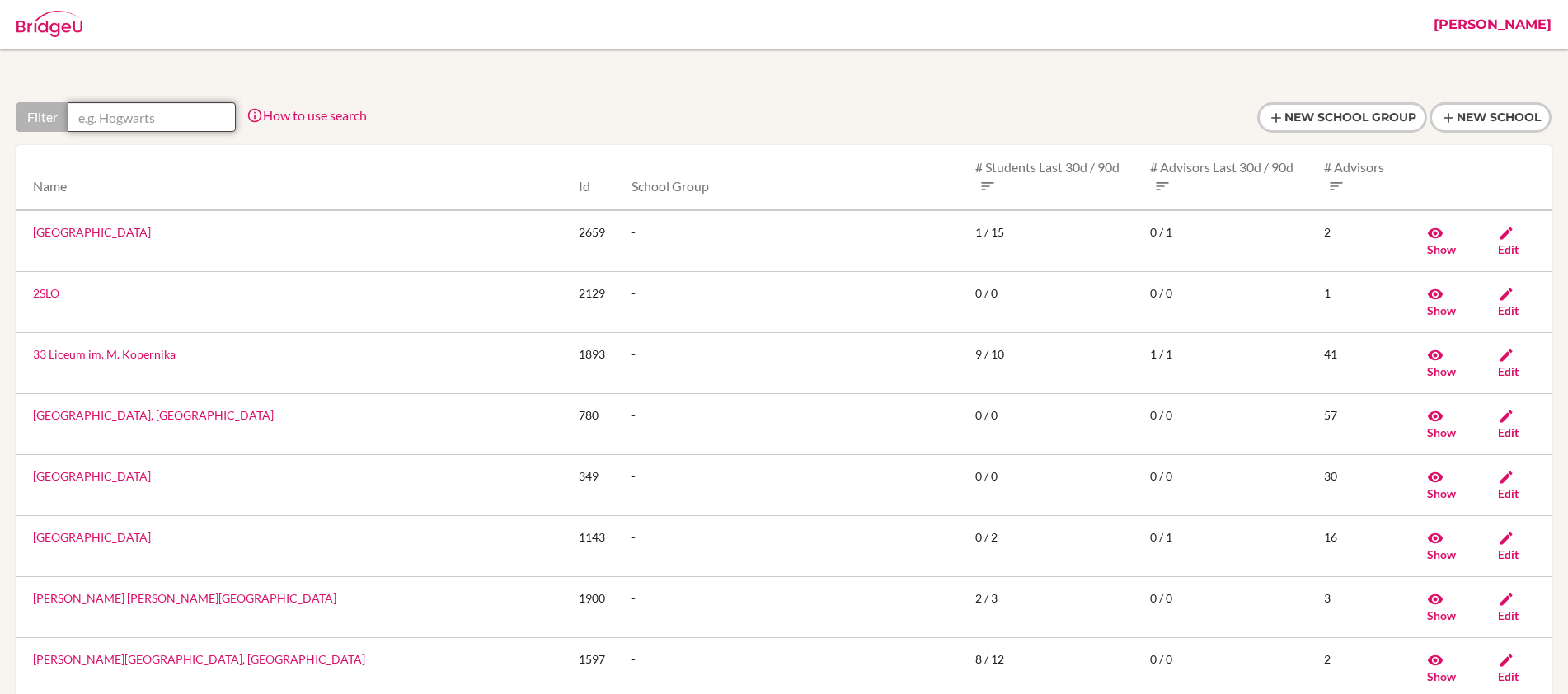
click at [119, 123] on input "text" at bounding box center [152, 117] width 168 height 30
paste input "Also, I can see that Dakar Academy, Central, has paired students and, submitted…"
type input "Also, I can see that Dakar Academy, Central, has paired students and, submitted…"
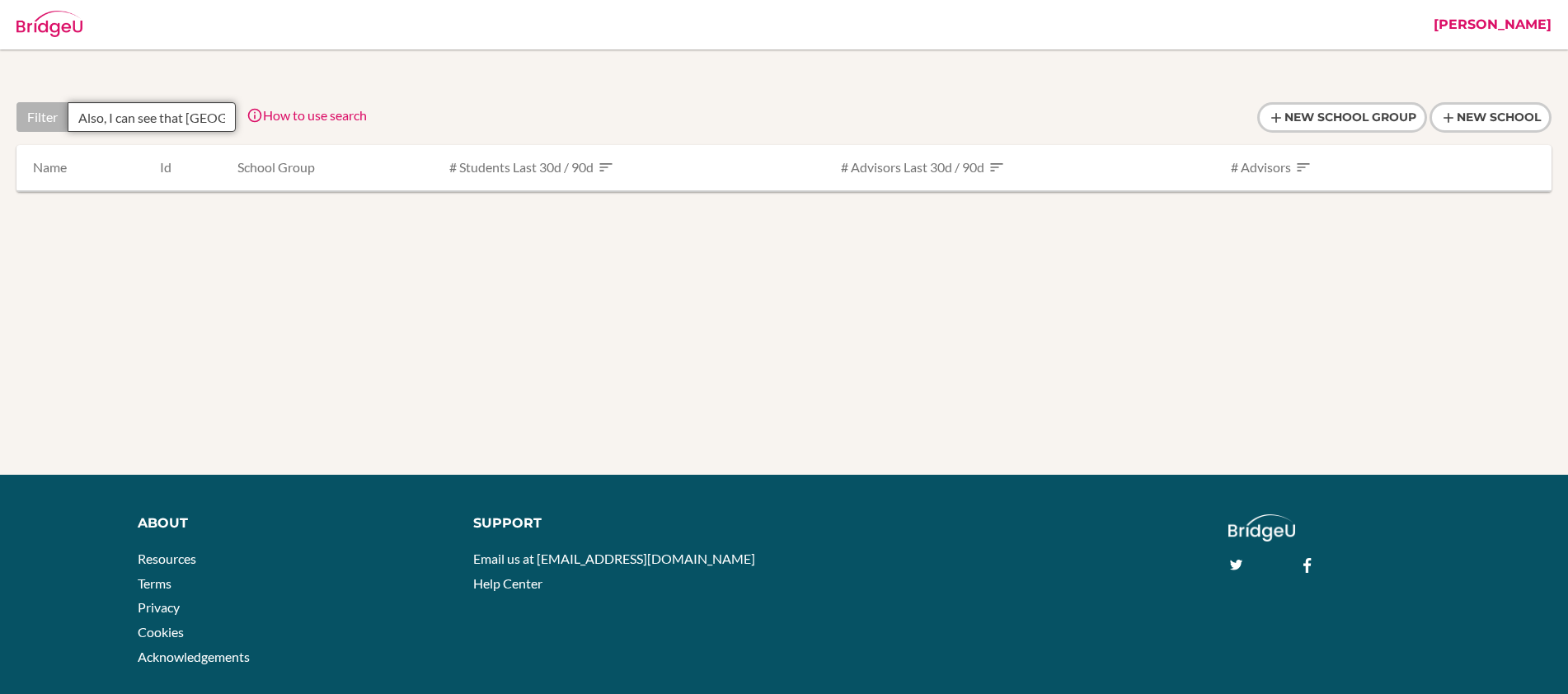
drag, startPoint x: 219, startPoint y: 118, endPoint x: -3, endPoint y: 118, distance: 222.0
click at [0, 118] on html "Stephanie Profile Articles Campaigns Categories Countries Enhanced Profiles Sch…" at bounding box center [784, 347] width 1568 height 694
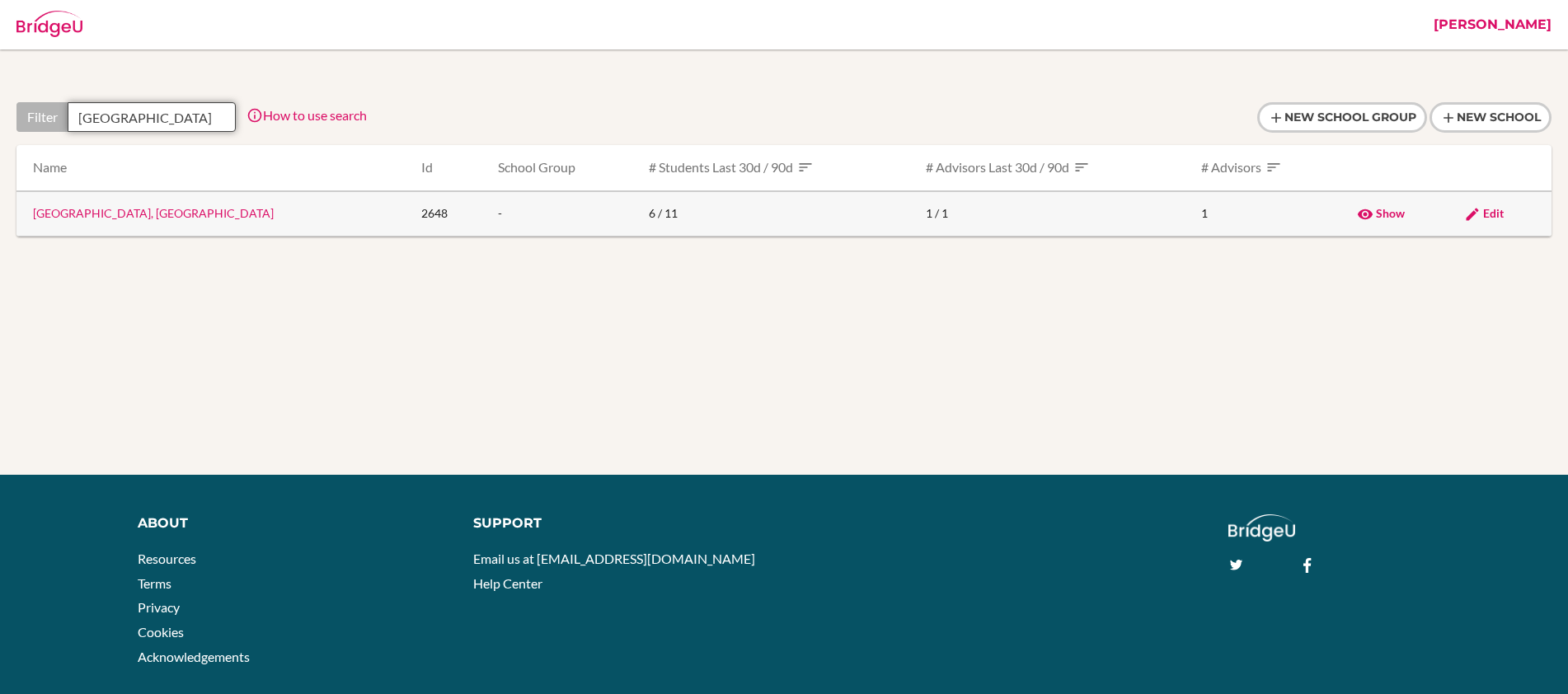
type input "dakar"
click at [131, 213] on link "[GEOGRAPHIC_DATA], [GEOGRAPHIC_DATA]" at bounding box center [153, 212] width 241 height 14
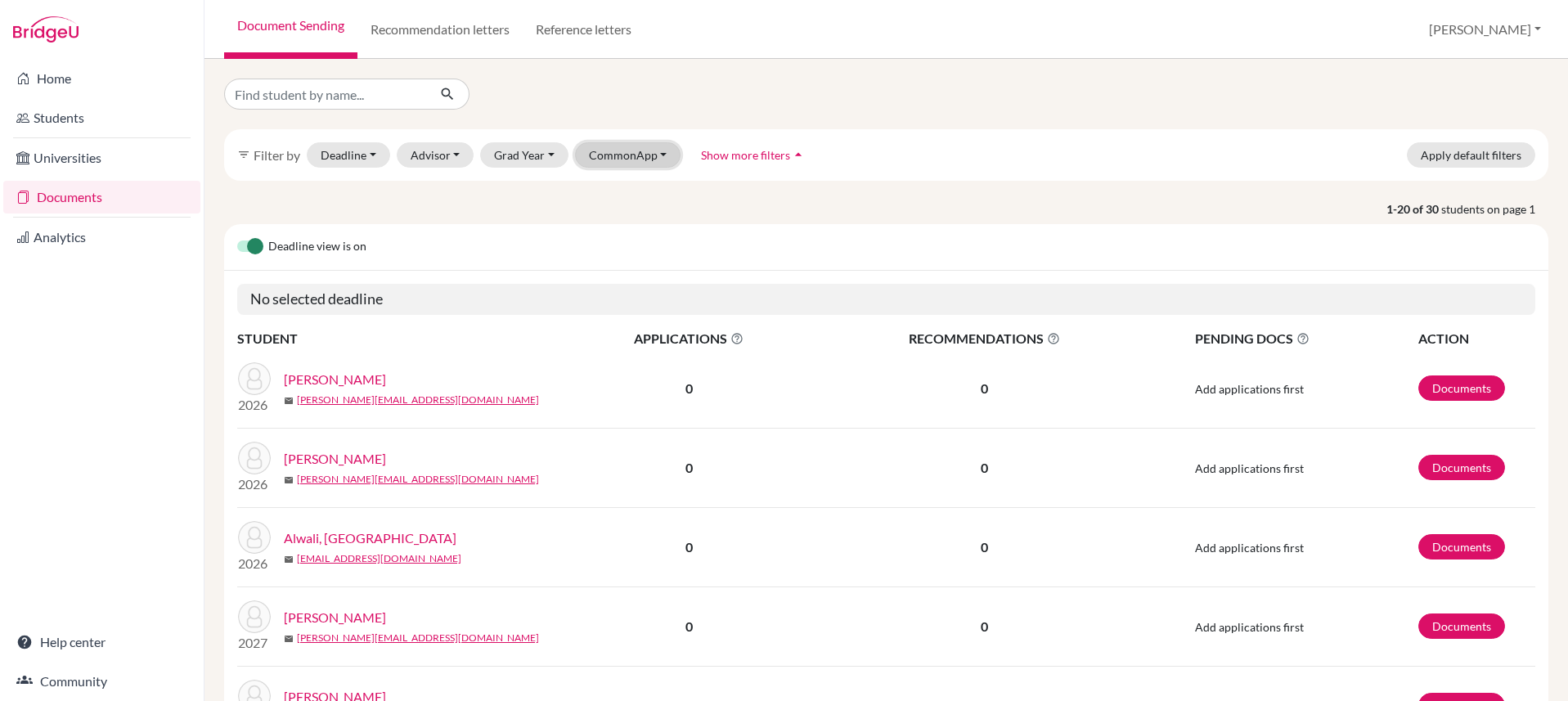
click at [616, 148] on button "CommonApp" at bounding box center [628, 155] width 106 height 26
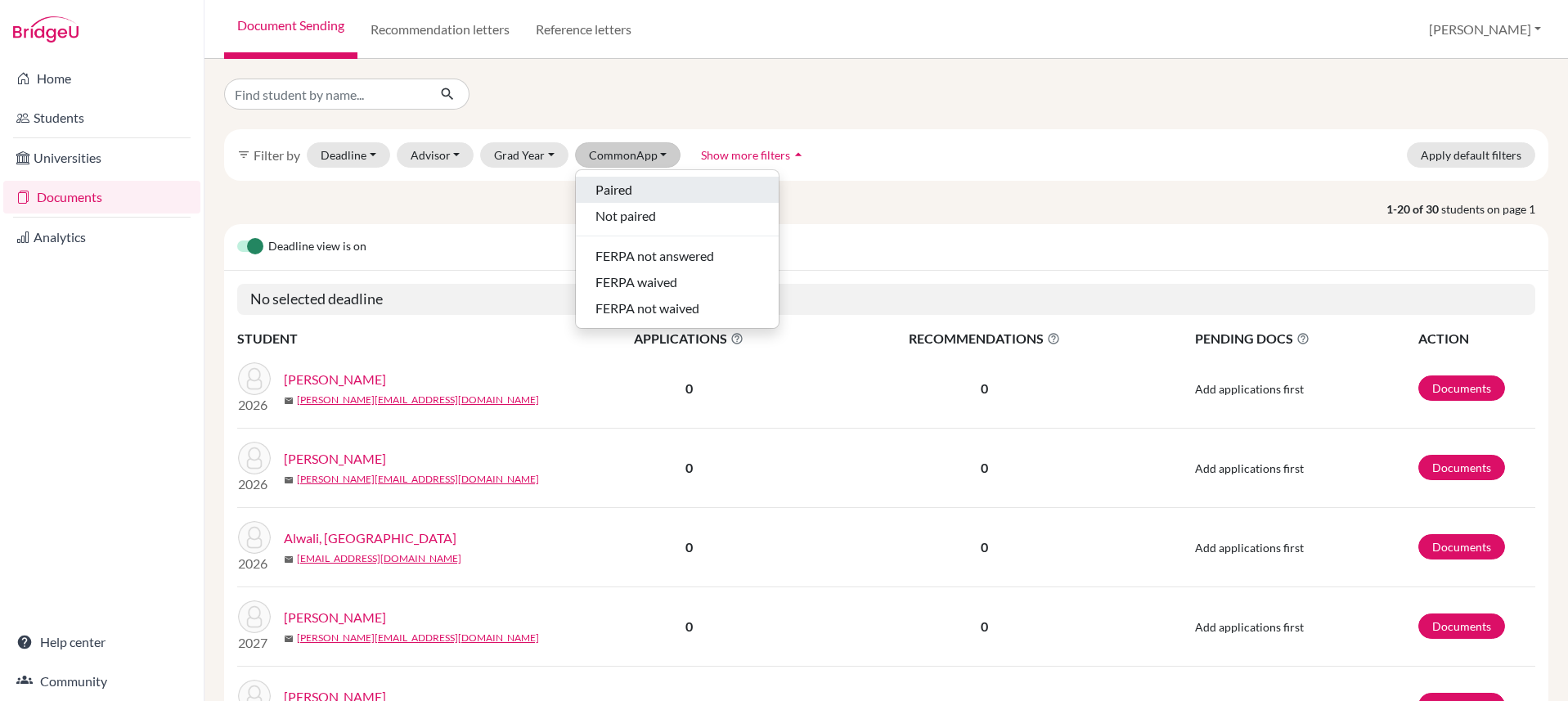
click at [619, 189] on span "Paired" at bounding box center [613, 190] width 37 height 20
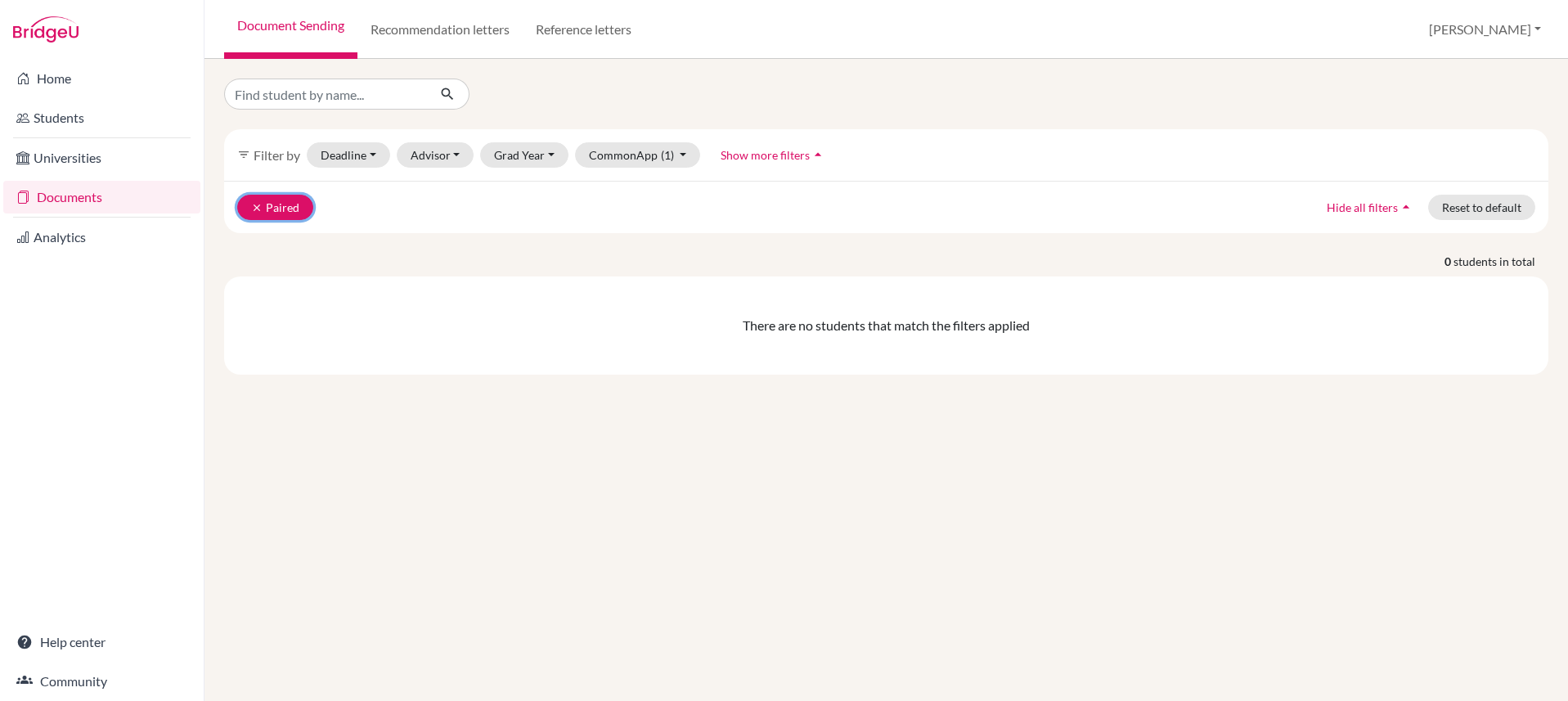
click at [254, 205] on icon "clear" at bounding box center [256, 208] width 11 height 11
click at [1485, 31] on button "[PERSON_NAME]" at bounding box center [1485, 29] width 127 height 31
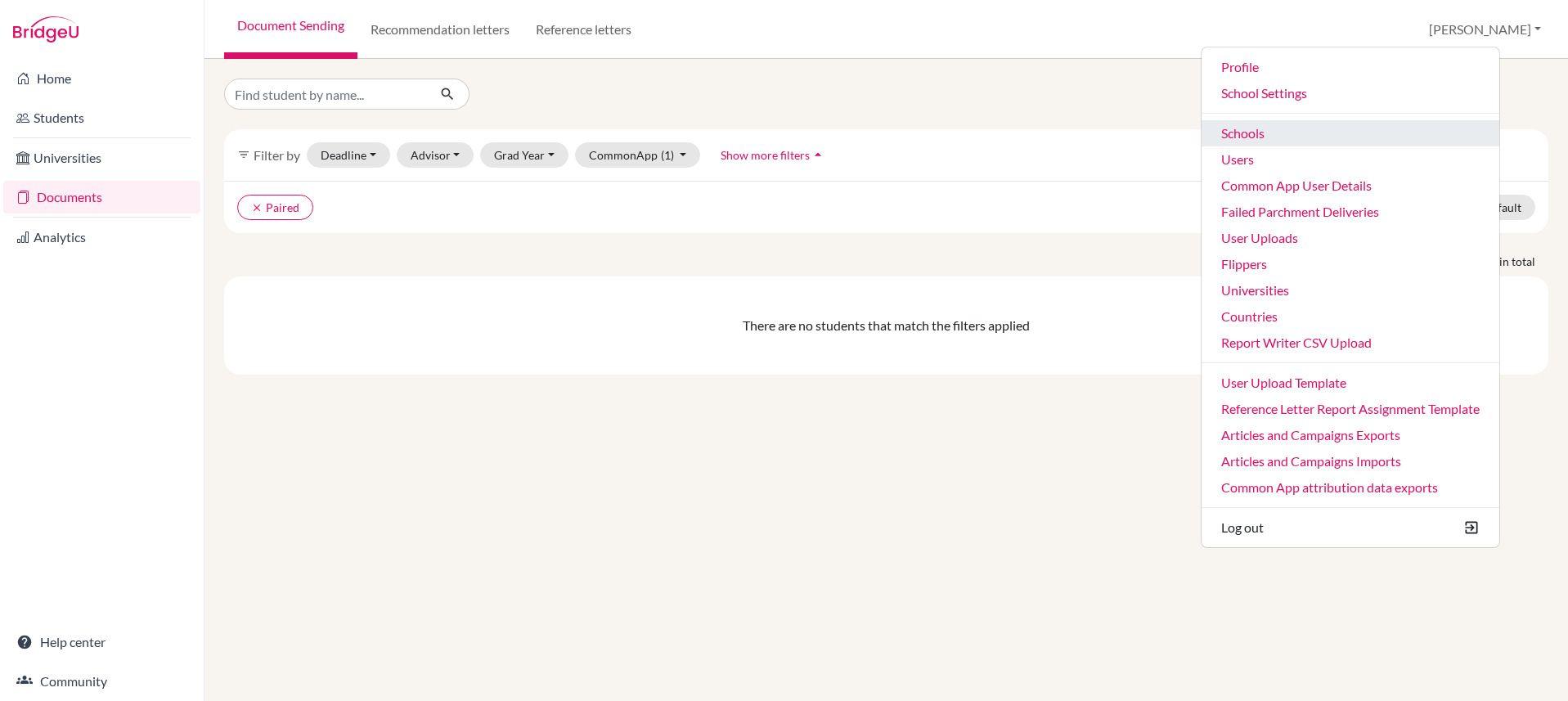
click at [1335, 140] on link "Schools" at bounding box center [1351, 133] width 298 height 26
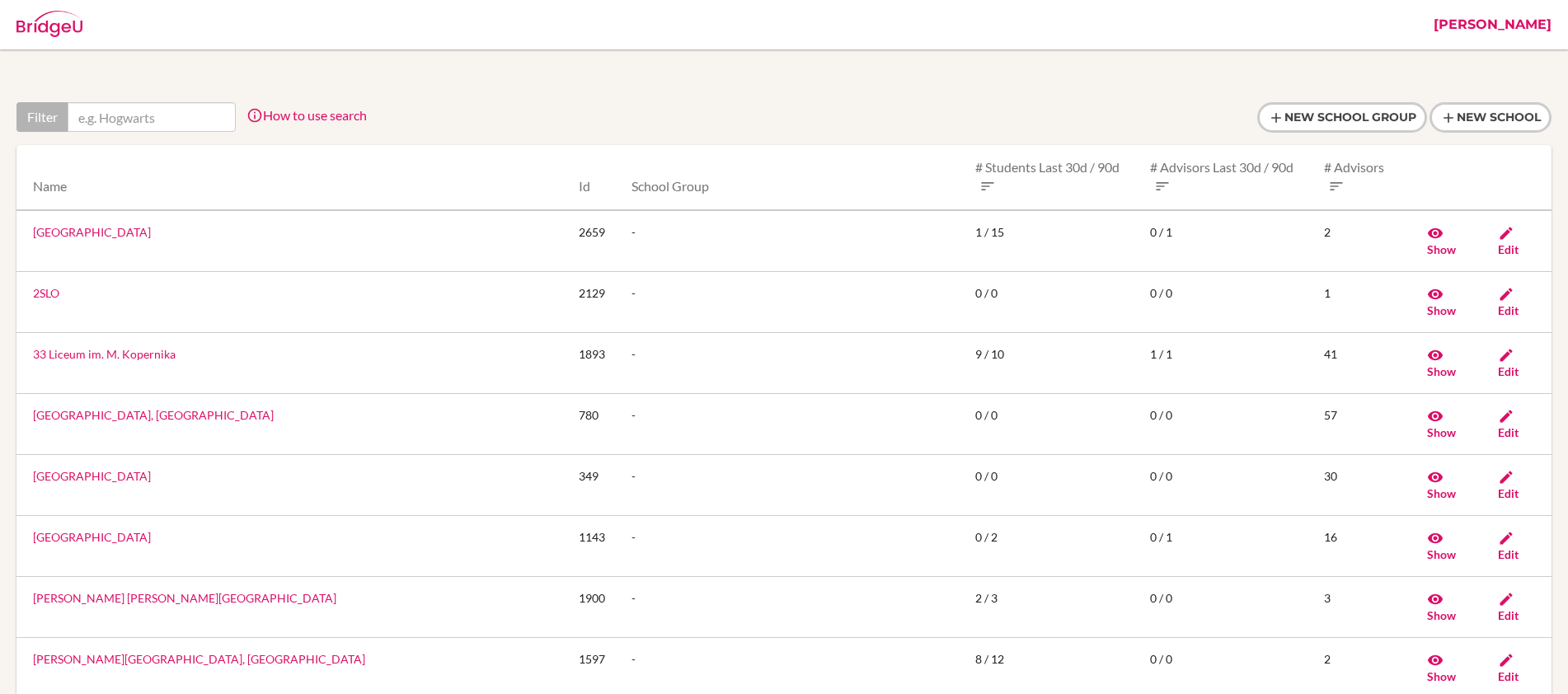
click at [120, 120] on input "text" at bounding box center [152, 117] width 168 height 30
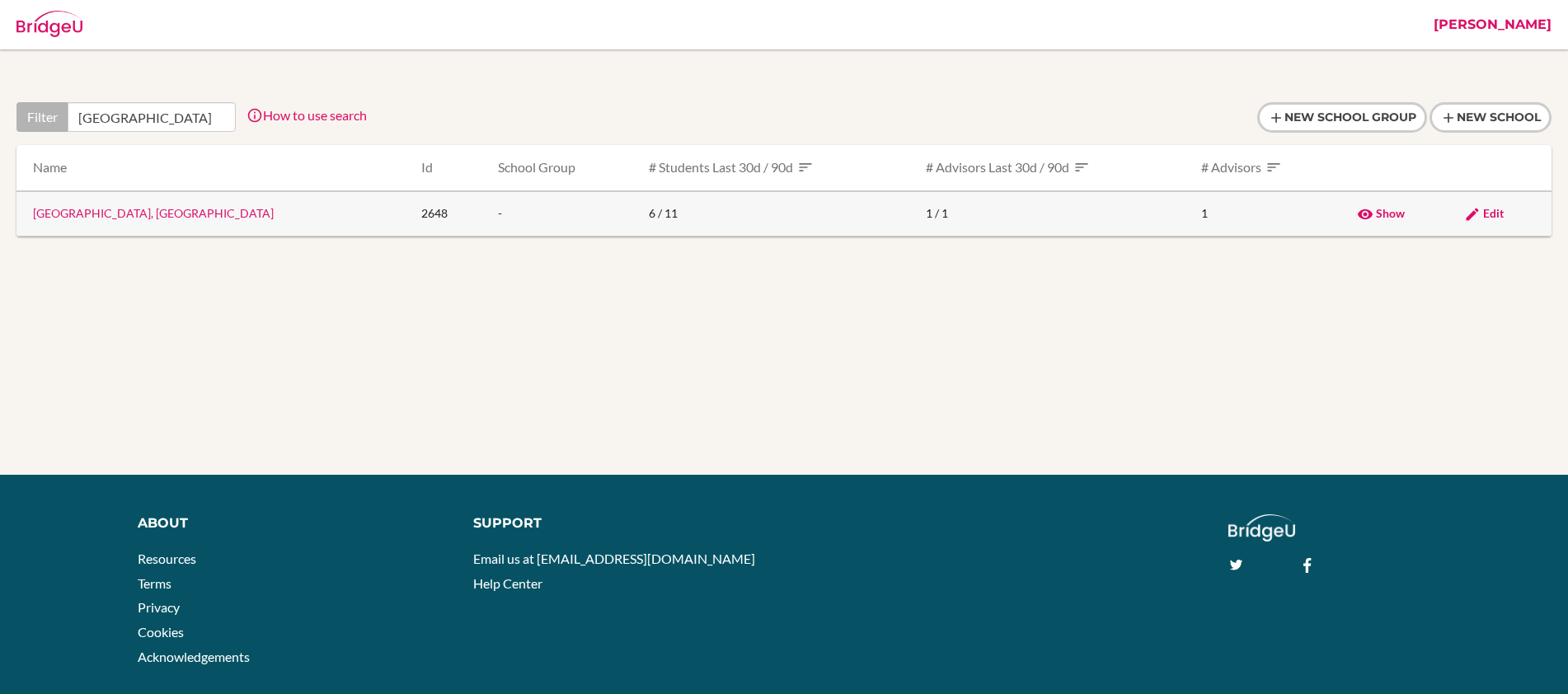
type input "dakar"
click at [1492, 216] on span "Edit" at bounding box center [1493, 212] width 21 height 14
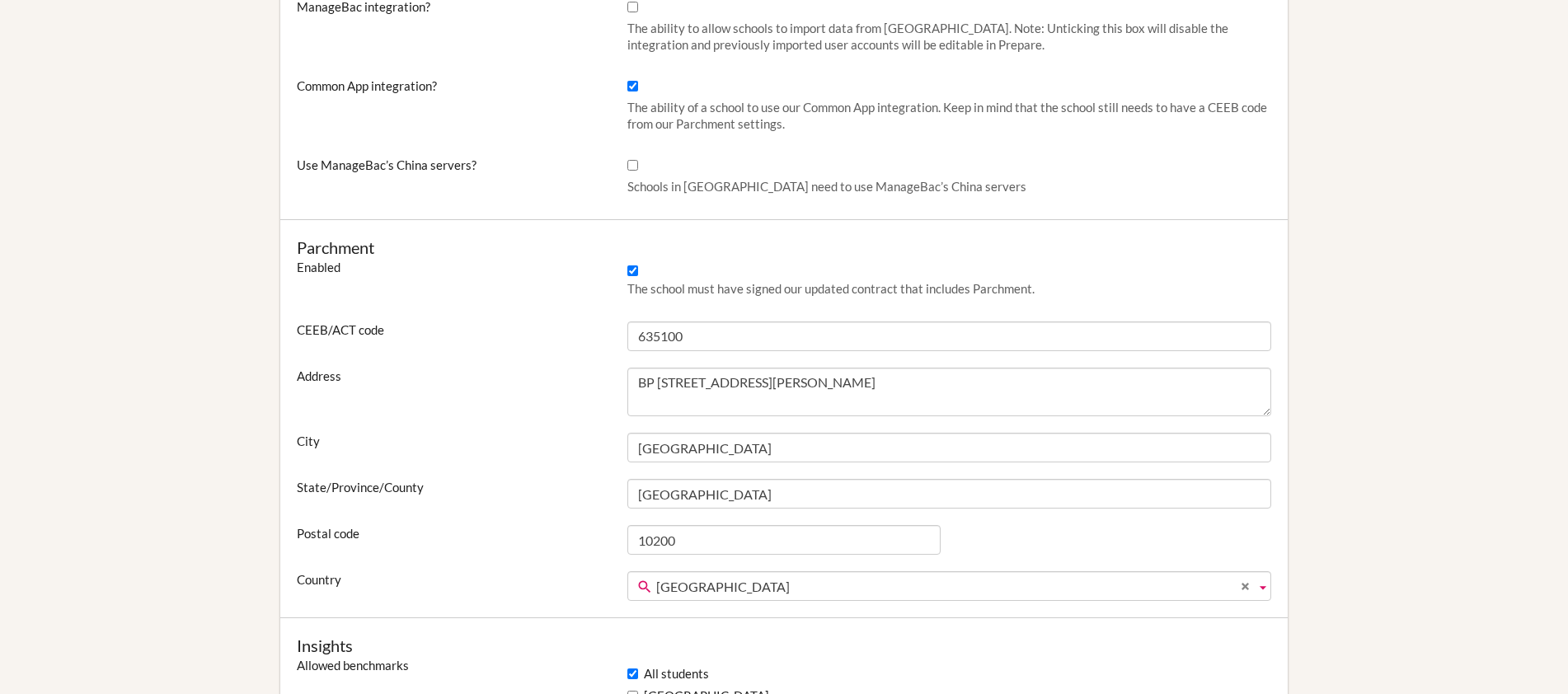
scroll to position [826, 0]
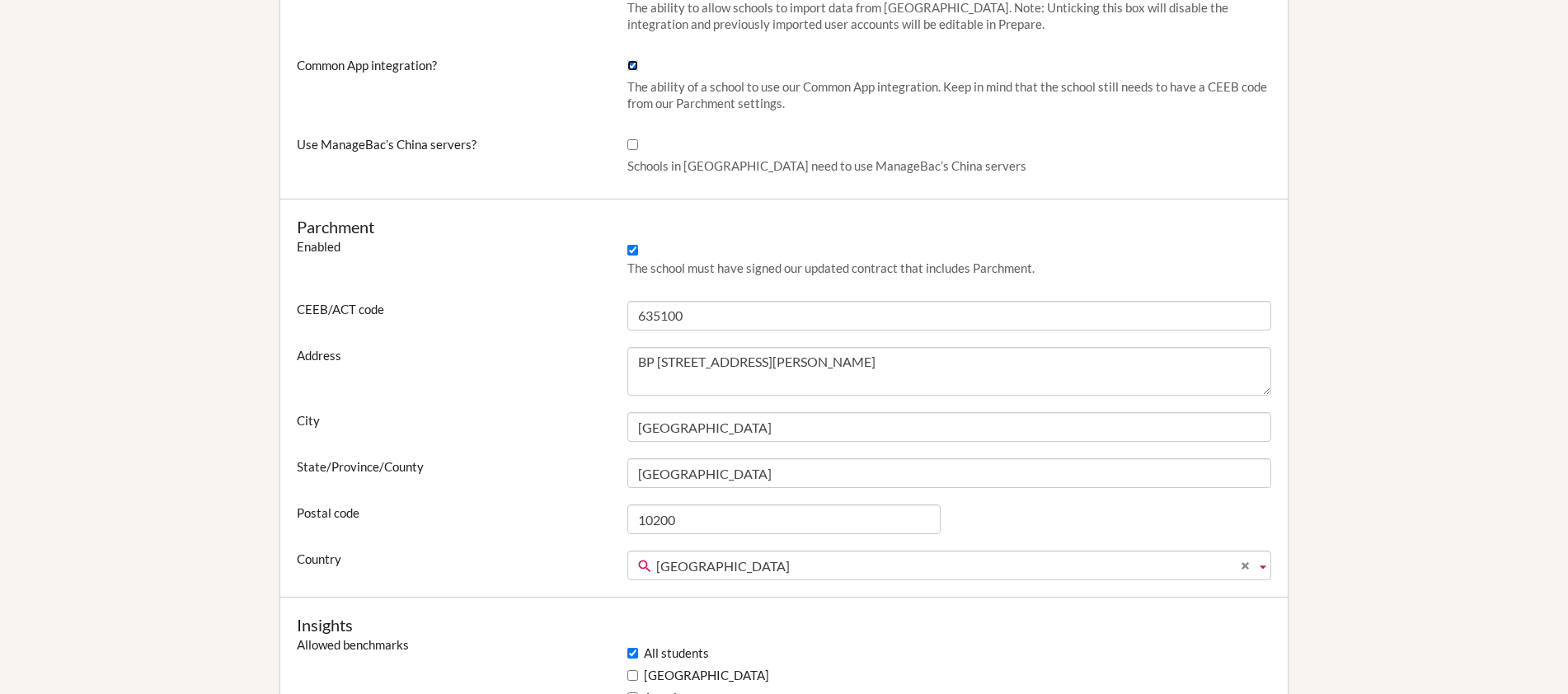
click at [634, 67] on input "Common App integration?" at bounding box center [633, 65] width 11 height 11
checkbox input "false"
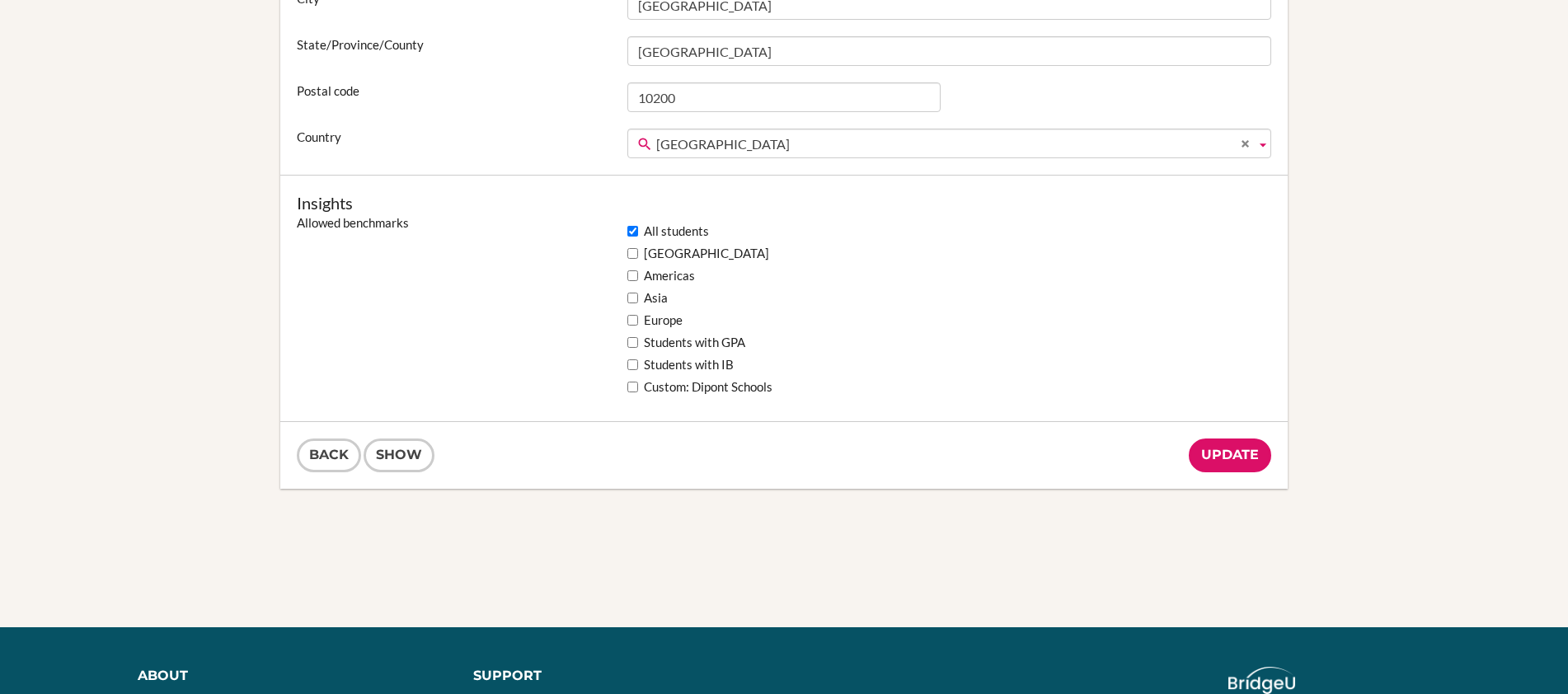
scroll to position [1324, 0]
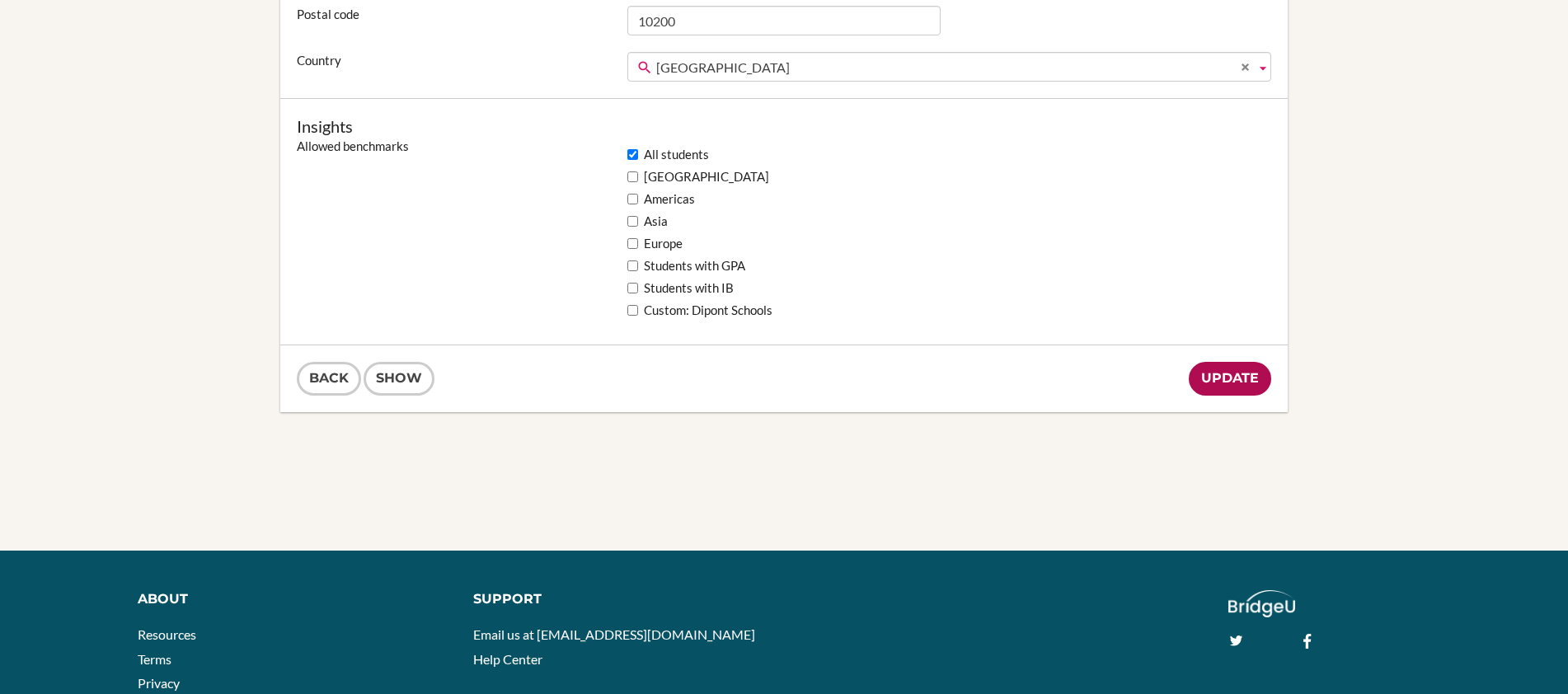
click at [1241, 375] on input "Update" at bounding box center [1230, 378] width 82 height 33
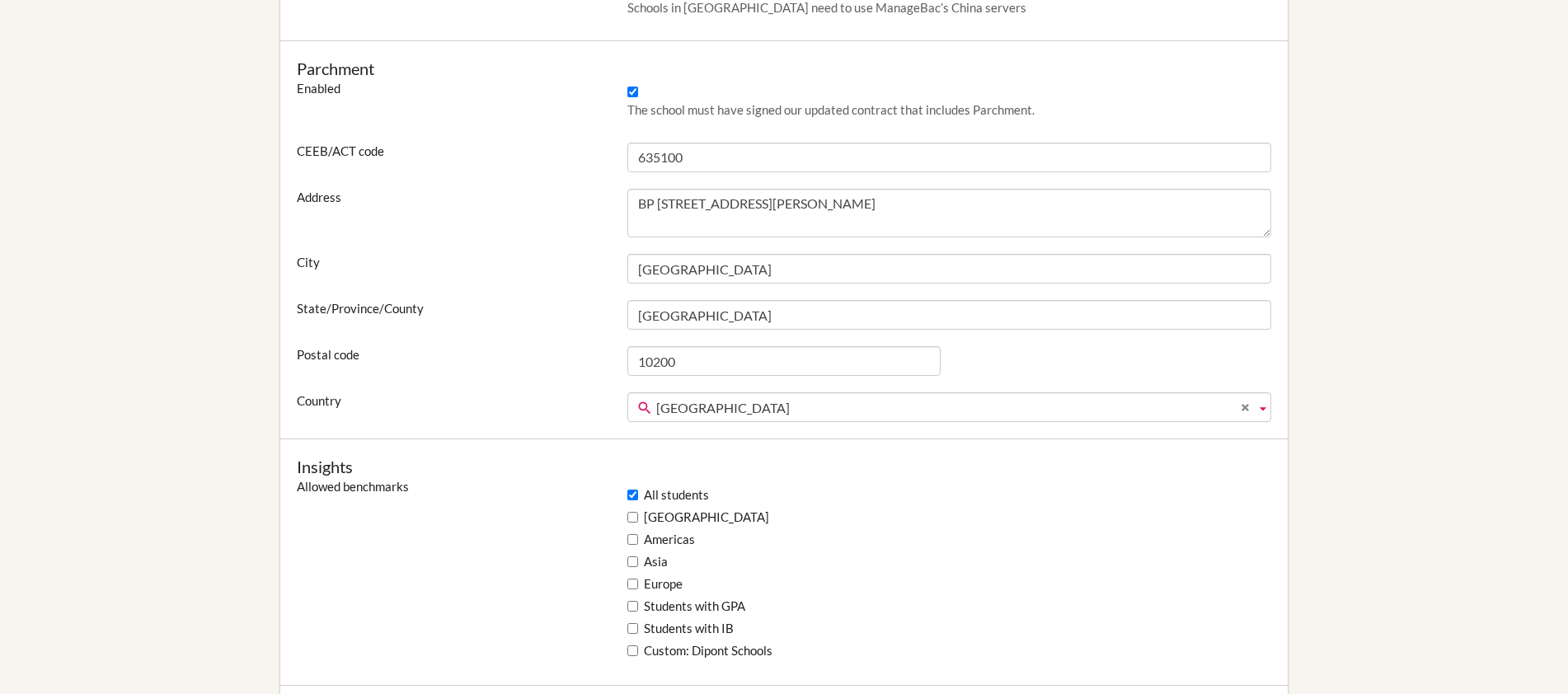
scroll to position [811, 0]
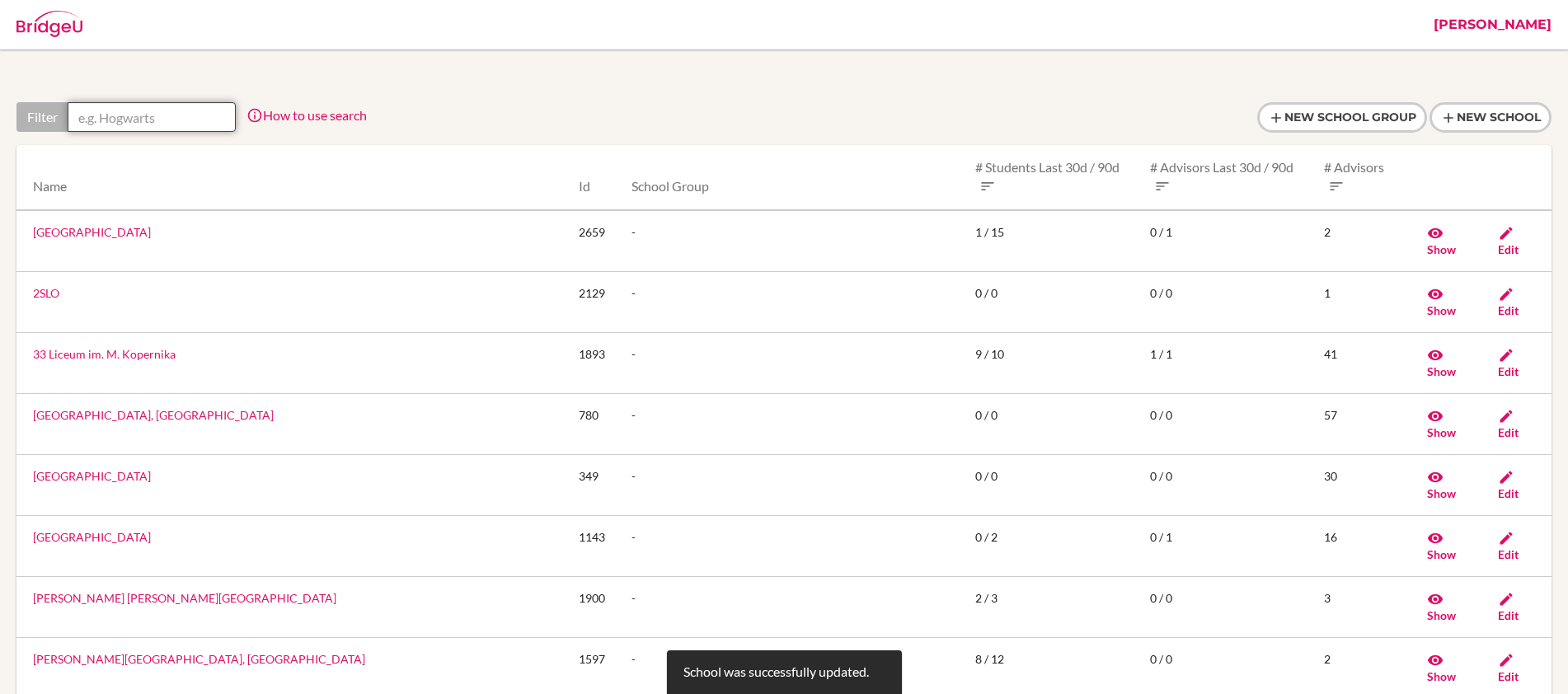
click at [183, 117] on input "text" at bounding box center [152, 117] width 168 height 30
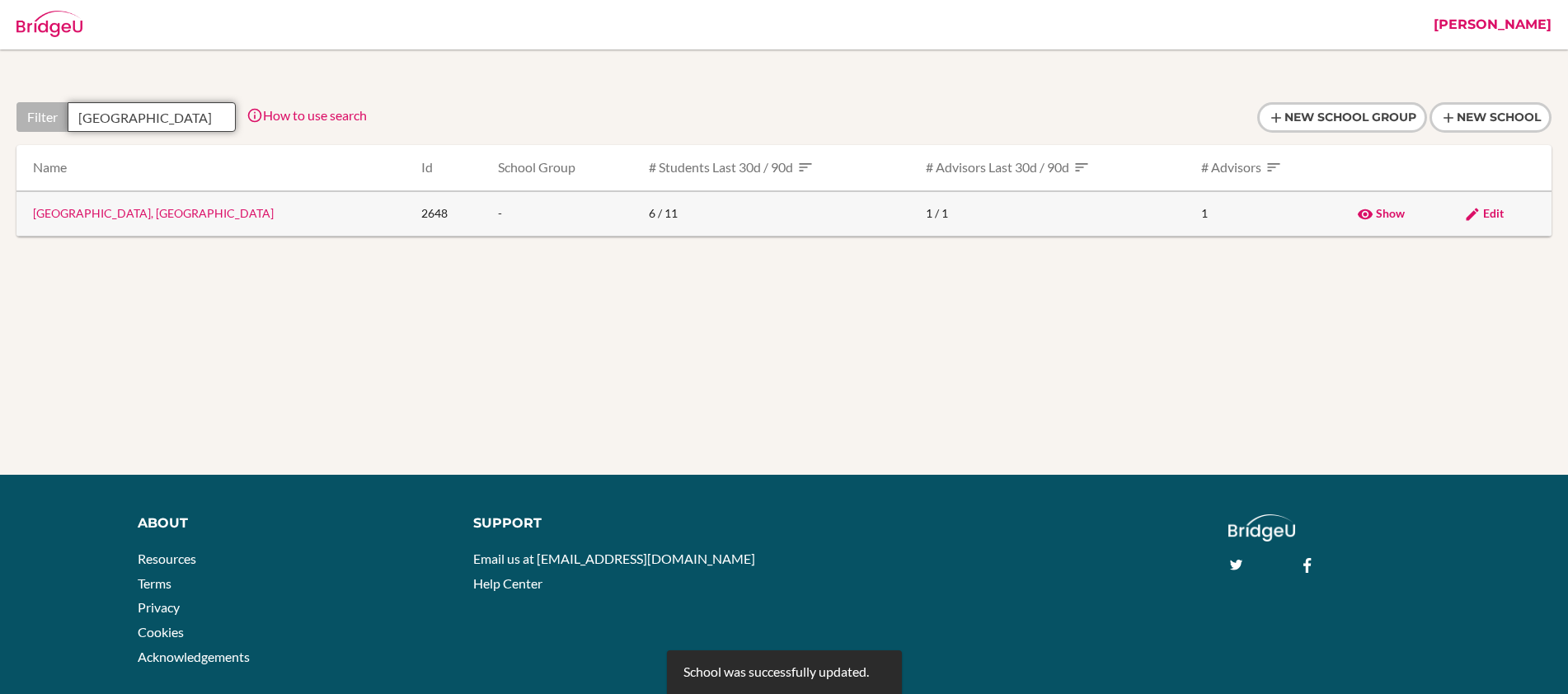
type input "[GEOGRAPHIC_DATA]"
click at [133, 218] on link "[GEOGRAPHIC_DATA], [GEOGRAPHIC_DATA]" at bounding box center [153, 212] width 241 height 14
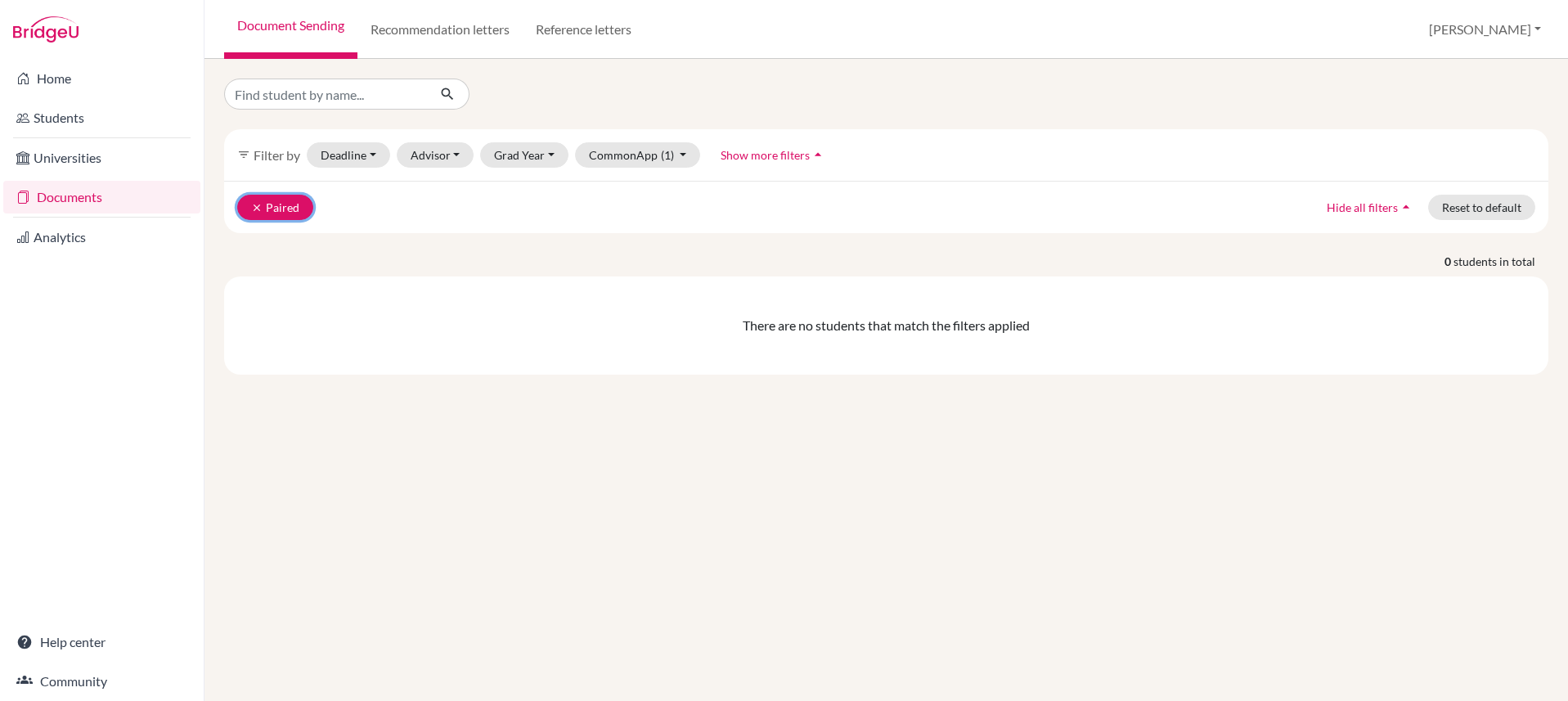
click at [269, 208] on button "clear Paired" at bounding box center [275, 208] width 76 height 26
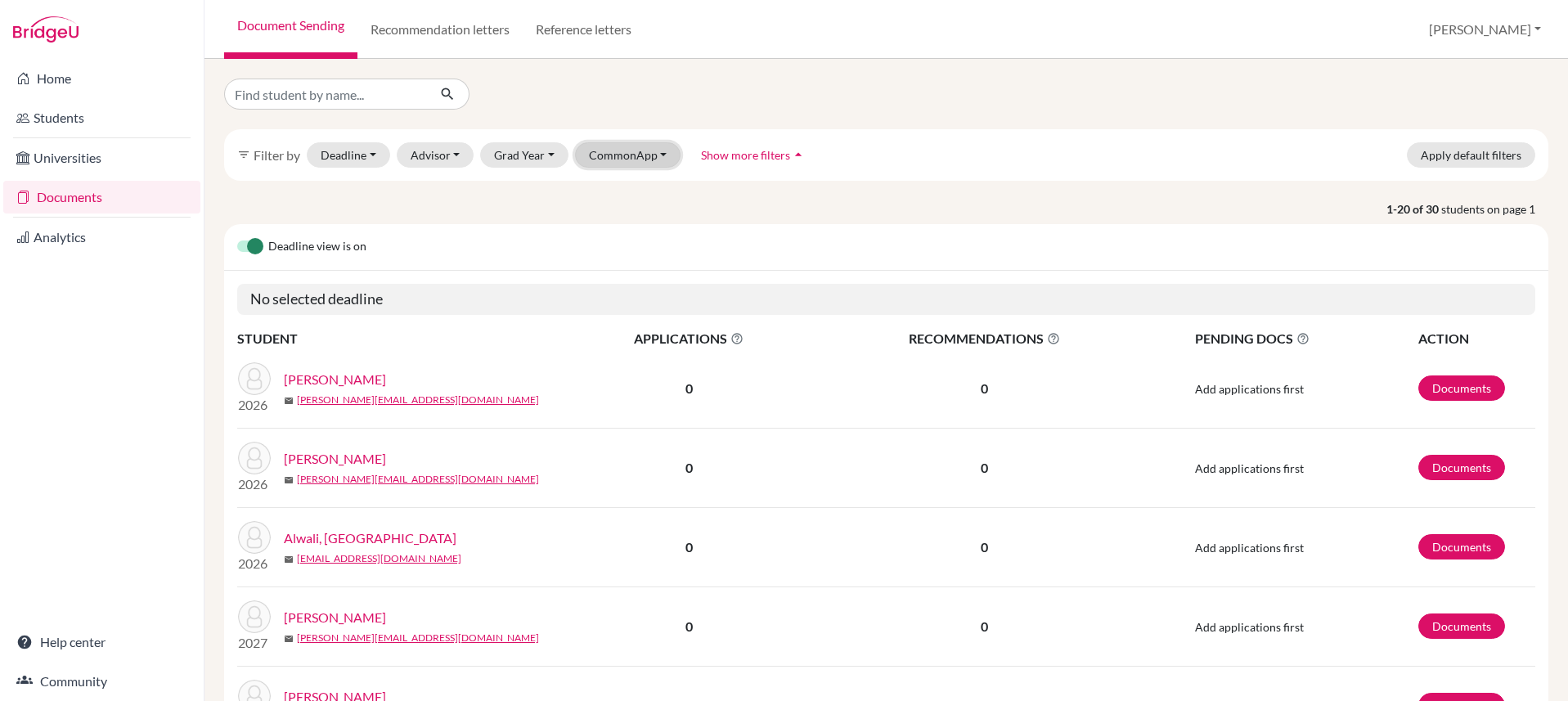
click at [659, 159] on button "CommonApp" at bounding box center [628, 155] width 106 height 26
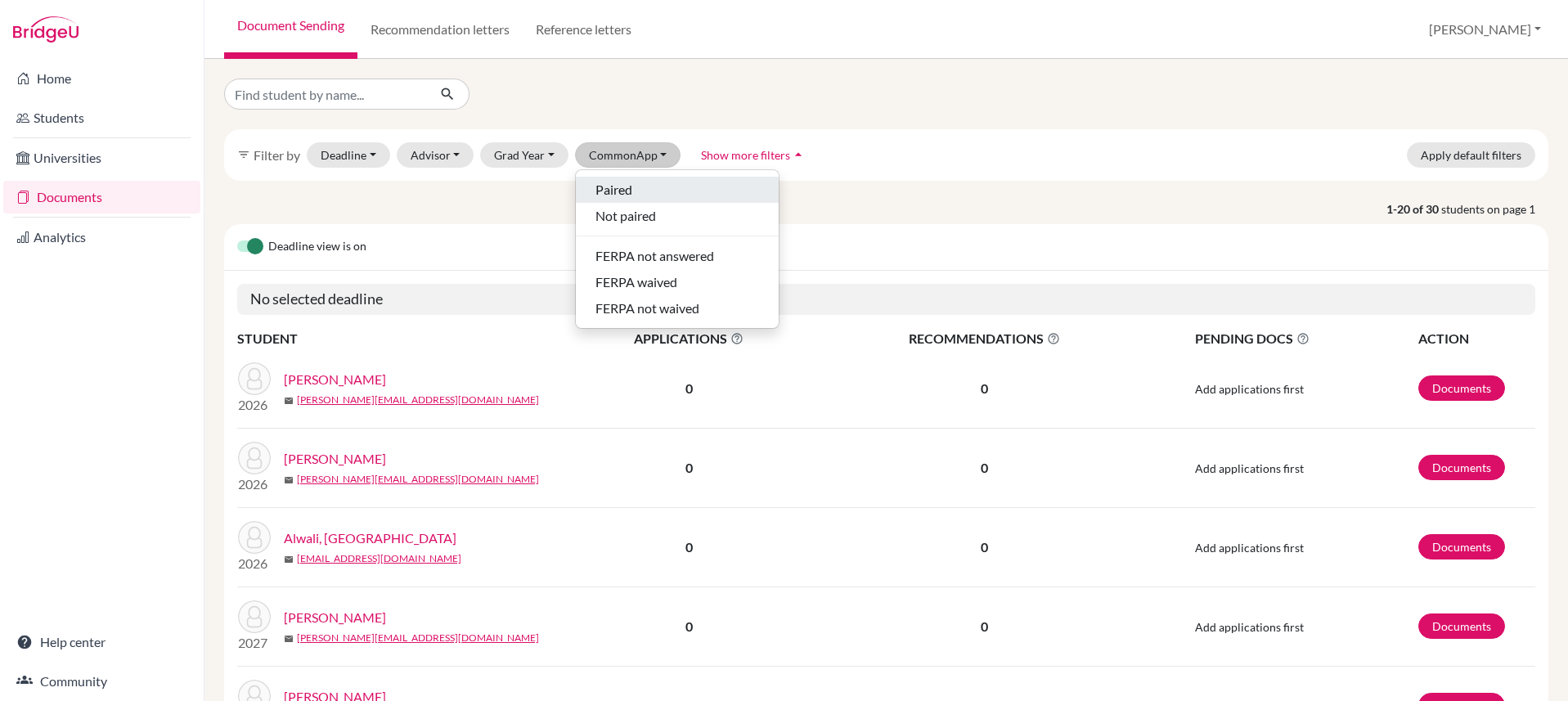
click at [651, 196] on div "Paired" at bounding box center [677, 190] width 163 height 20
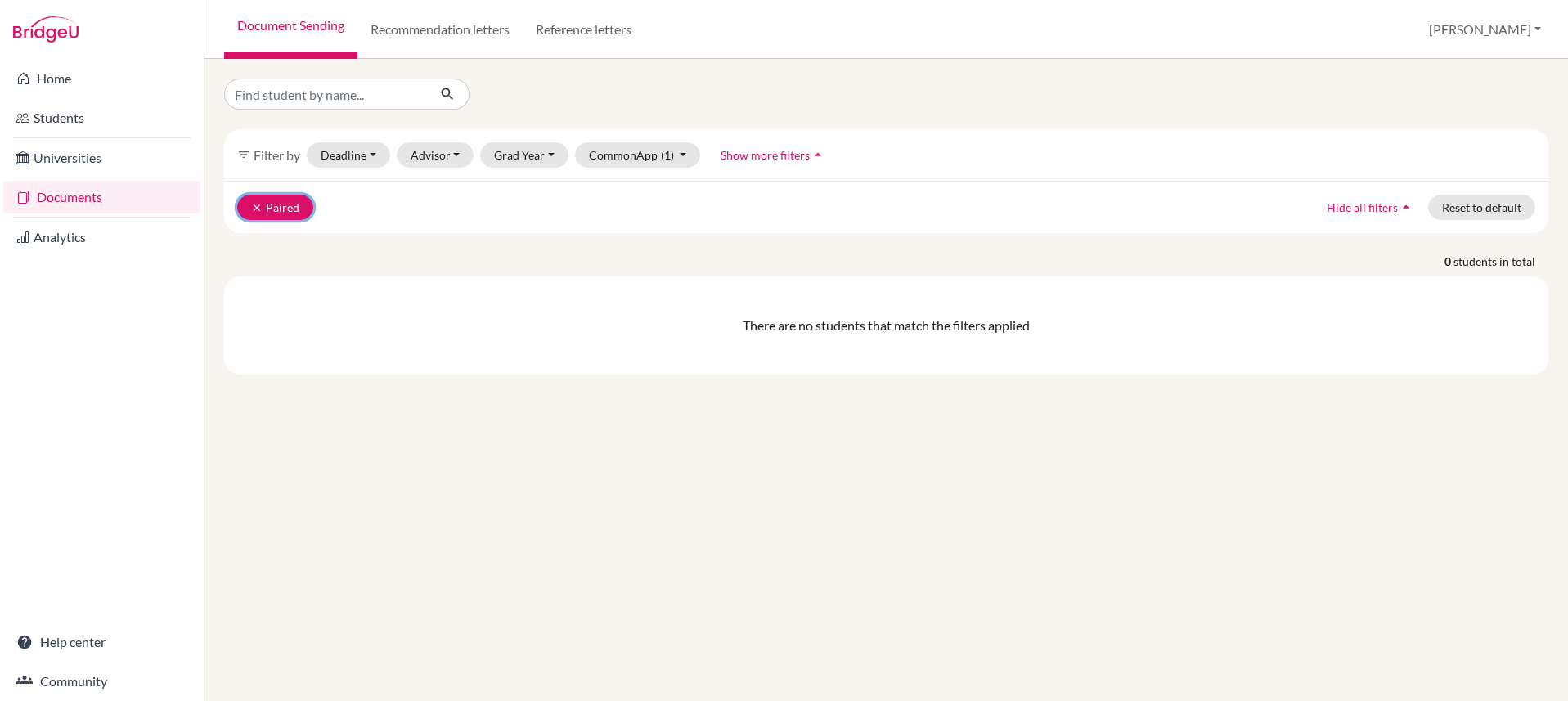
click at [266, 206] on button "clear Paired" at bounding box center [275, 208] width 76 height 26
